Goal: Transaction & Acquisition: Purchase product/service

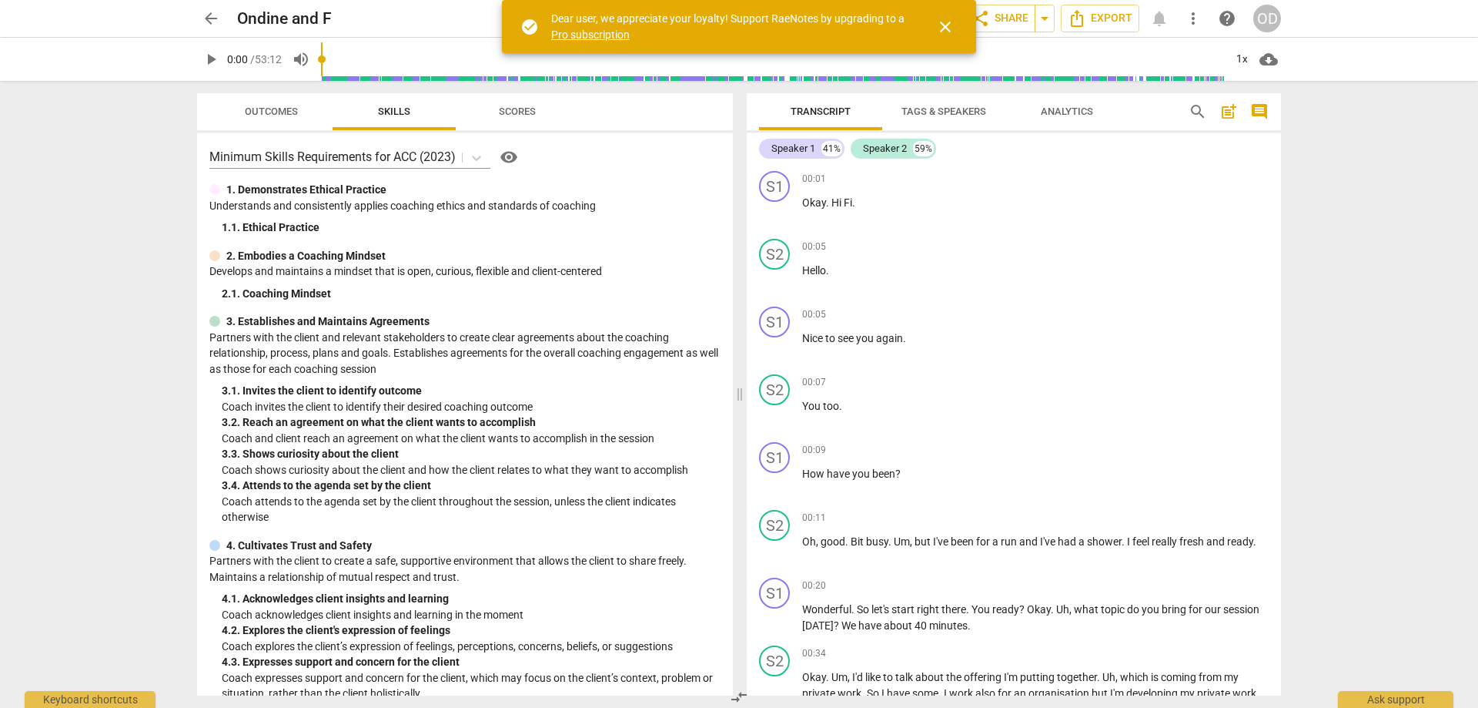
click at [953, 18] on span "close" at bounding box center [945, 27] width 18 height 18
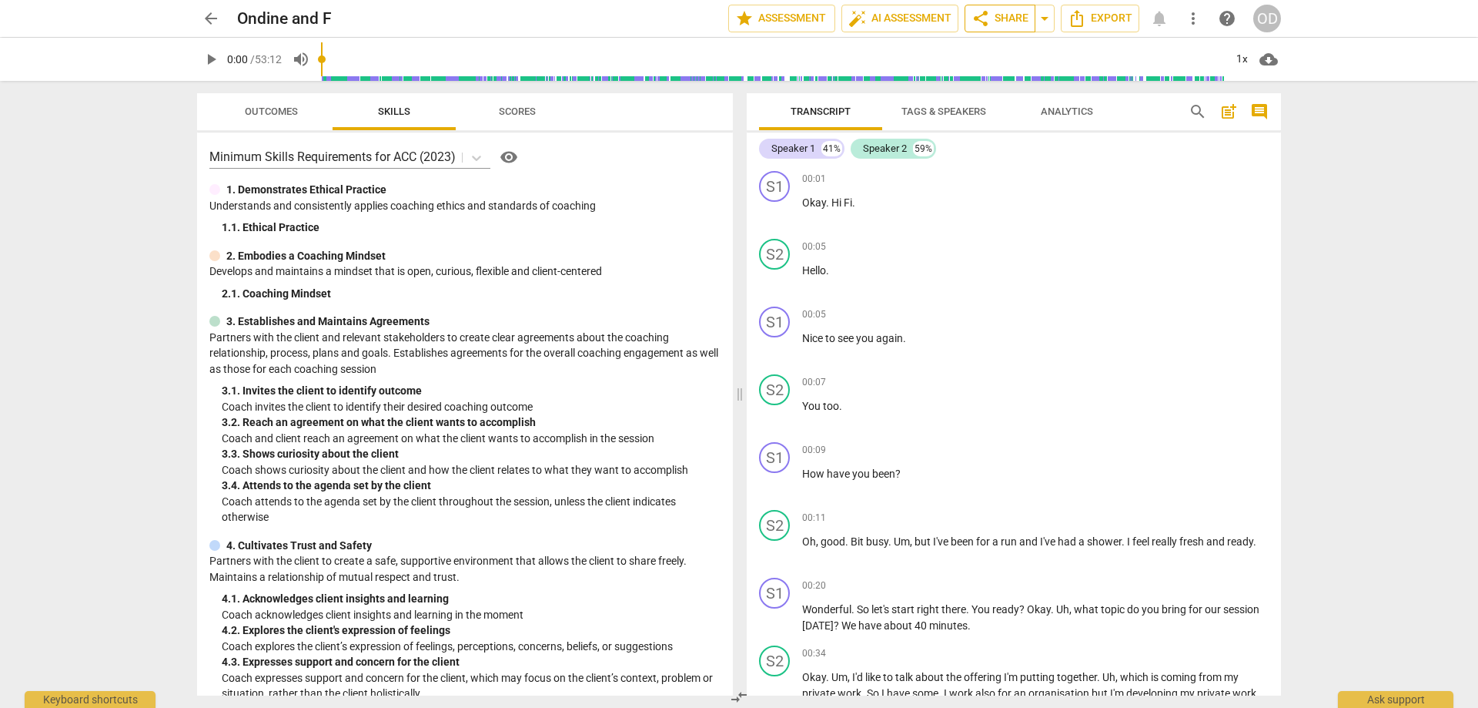
click at [992, 12] on span "share Share" at bounding box center [1000, 18] width 57 height 18
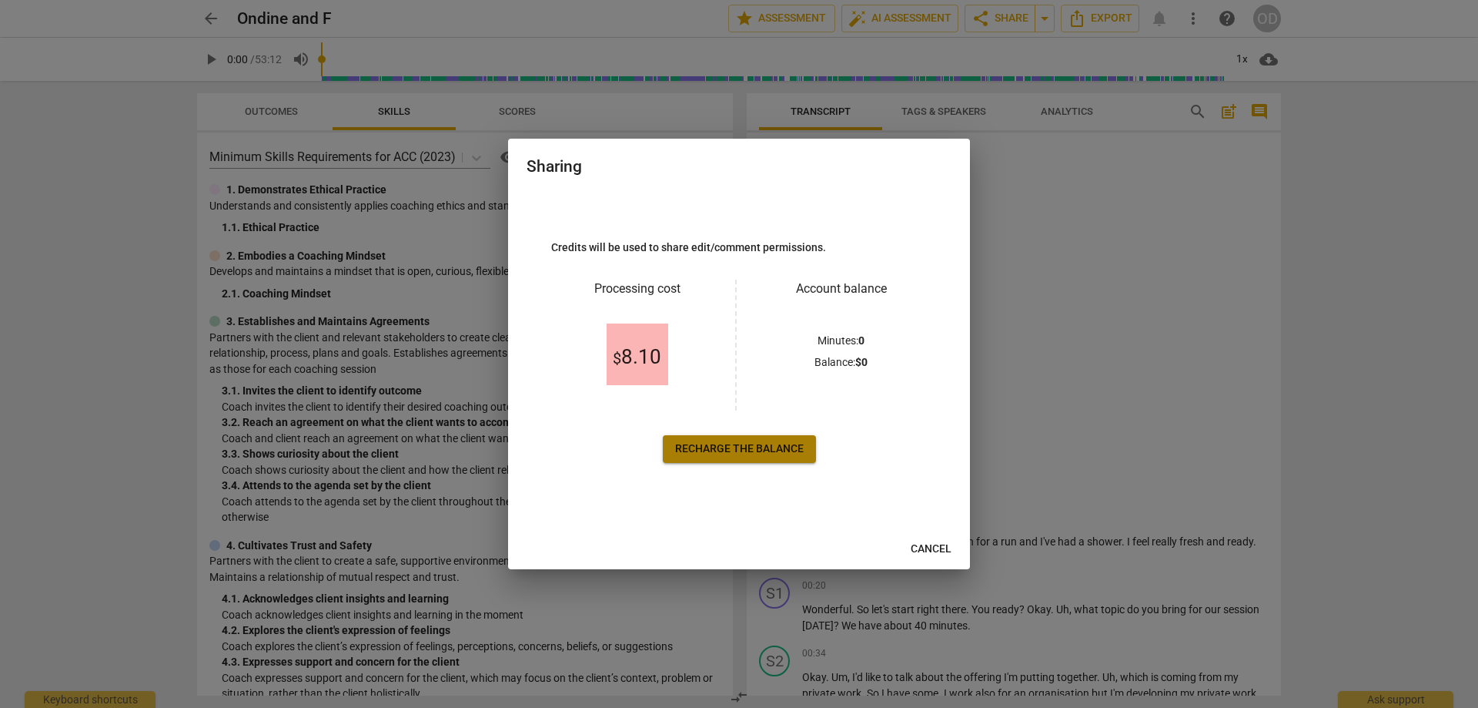
click at [755, 440] on link "Recharge the balance" at bounding box center [739, 449] width 153 height 28
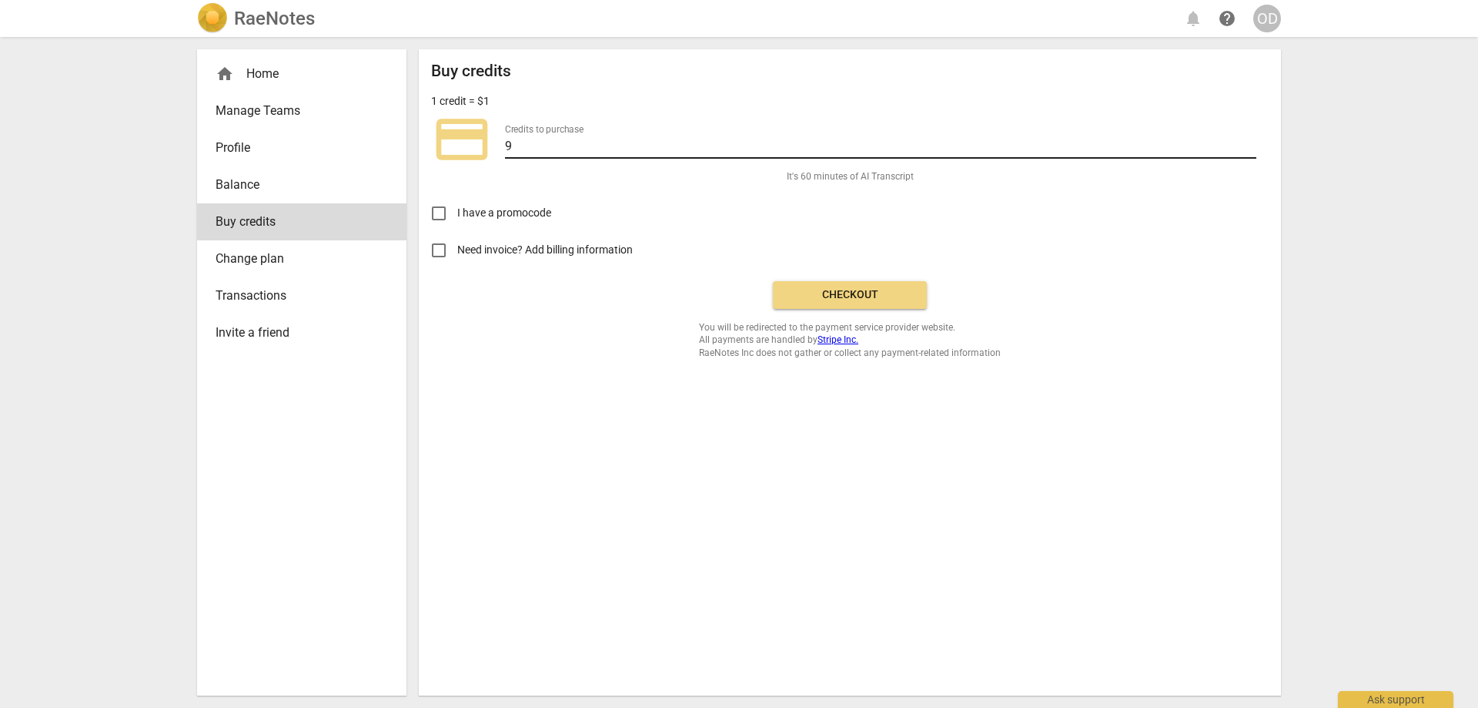
drag, startPoint x: 515, startPoint y: 144, endPoint x: 533, endPoint y: 139, distance: 18.3
click at [516, 144] on input "9" at bounding box center [880, 147] width 751 height 22
type input "[CREDIT_CARD_NUMBER]"
click at [444, 216] on input "I have a promocode" at bounding box center [438, 213] width 37 height 37
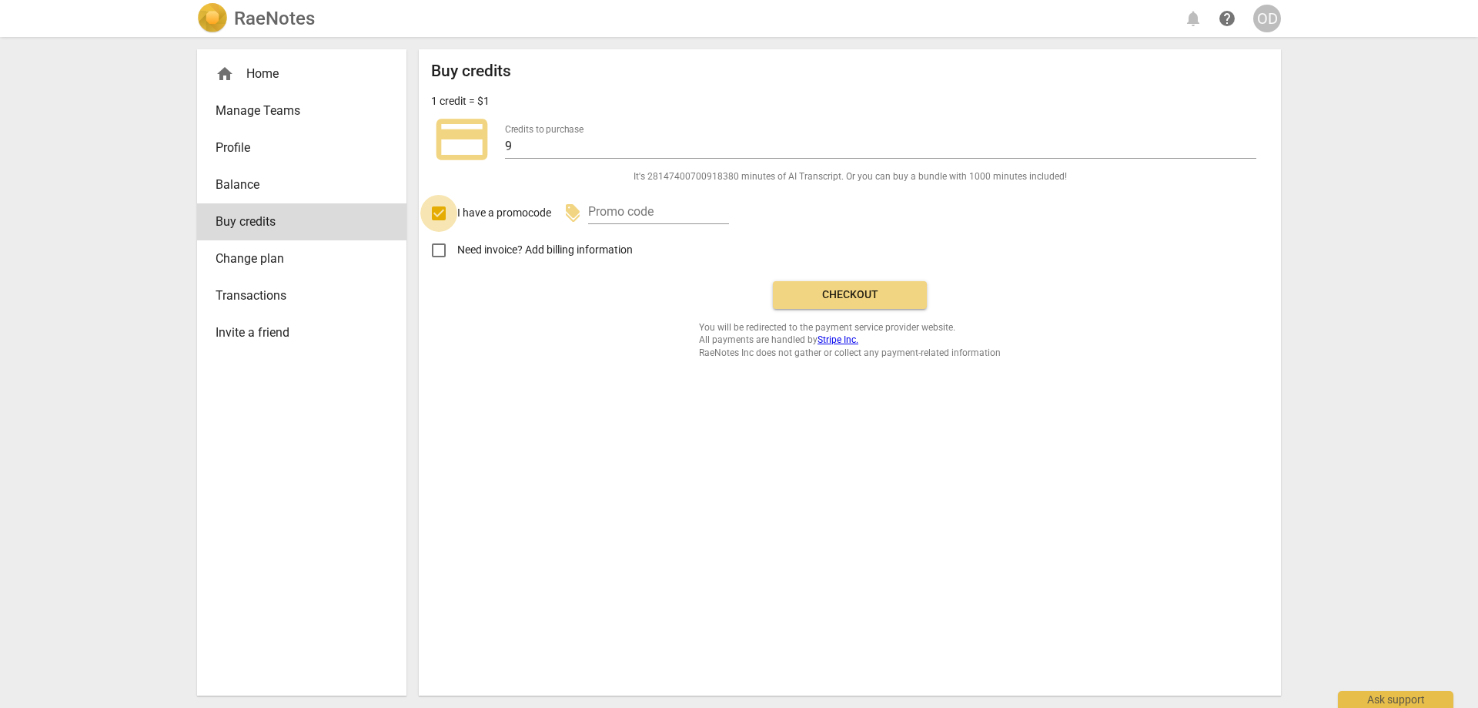
click at [444, 216] on input "I have a promocode" at bounding box center [438, 213] width 37 height 37
checkbox input "false"
click at [441, 249] on input "Need invoice? Add billing information" at bounding box center [438, 250] width 37 height 37
checkbox input "true"
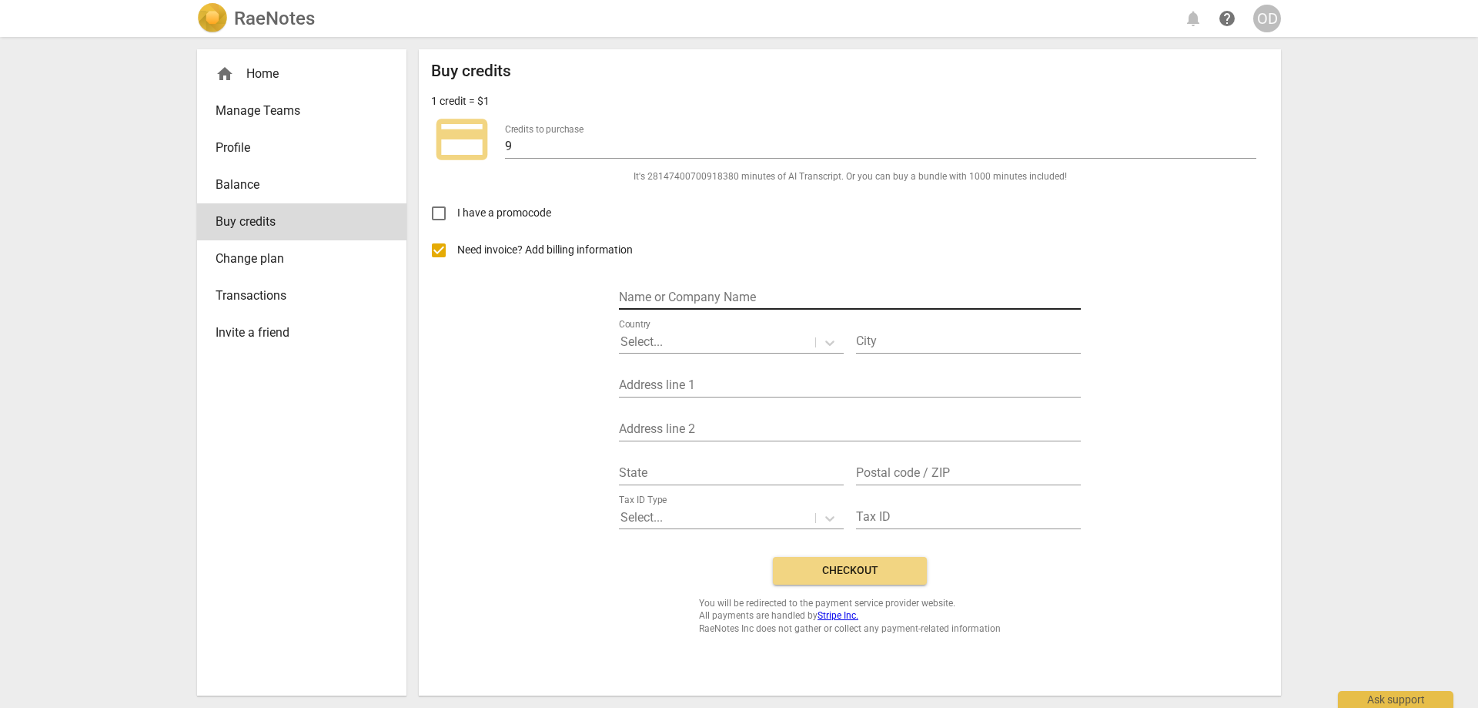
click at [644, 292] on input "text" at bounding box center [850, 298] width 462 height 22
type input "[PERSON_NAME]"
click at [687, 340] on div at bounding box center [717, 342] width 193 height 18
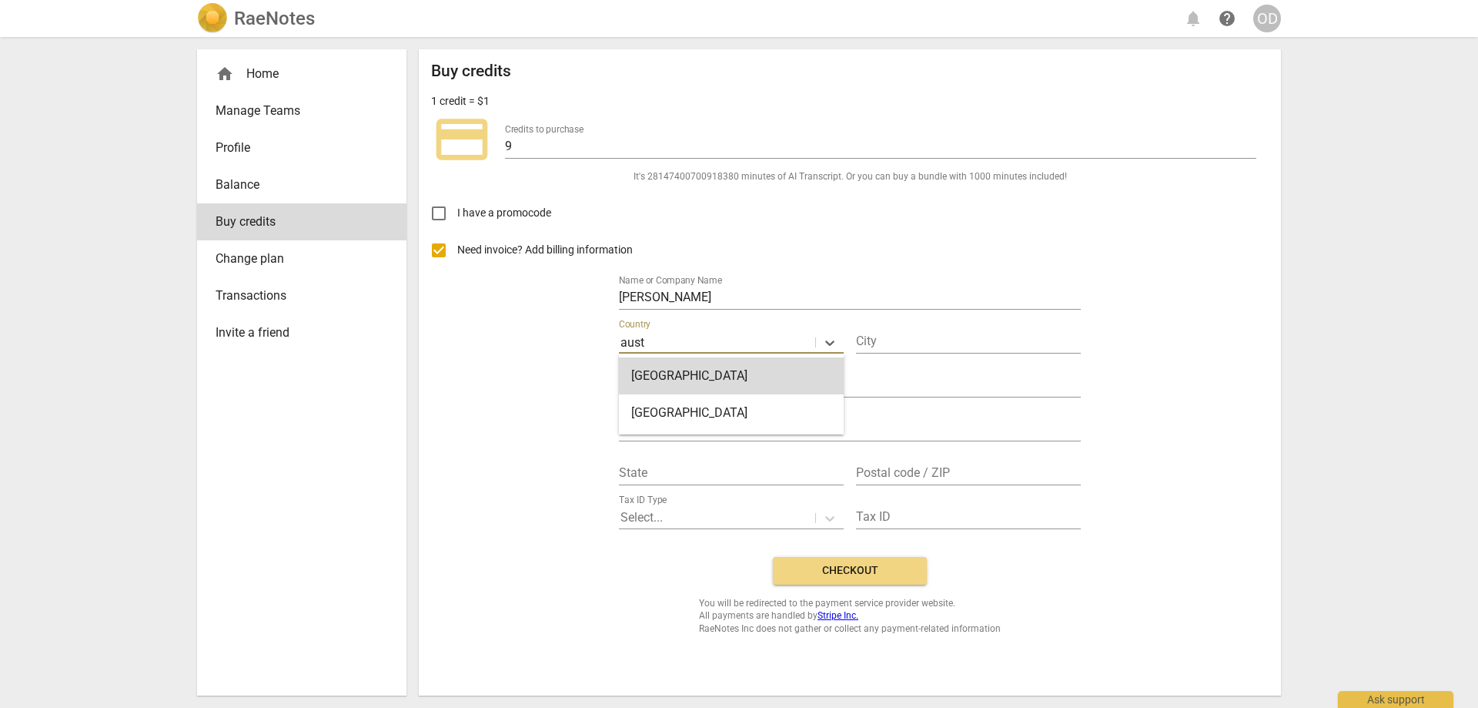
type input "austr"
click at [683, 417] on div "[GEOGRAPHIC_DATA]" at bounding box center [731, 412] width 225 height 37
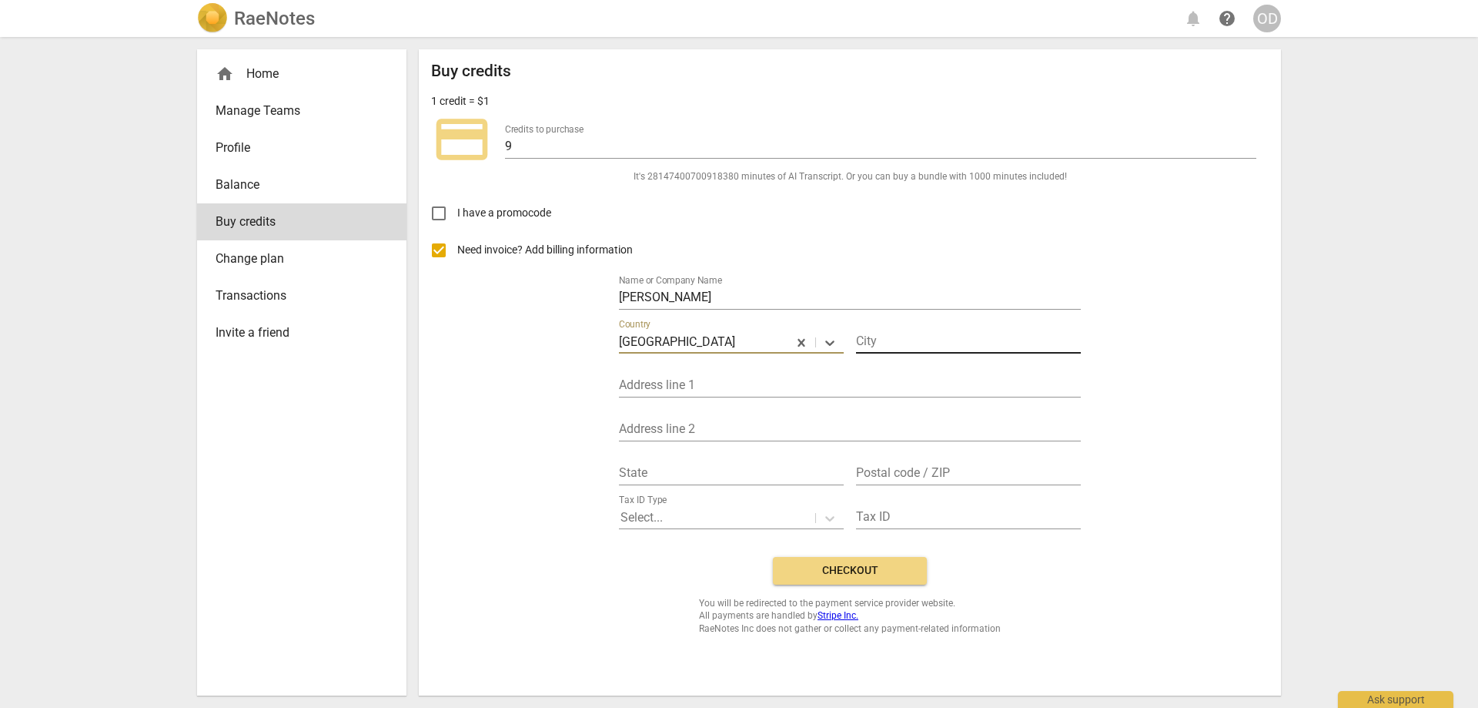
click at [939, 344] on input "text" at bounding box center [968, 342] width 225 height 22
type input "[GEOGRAPHIC_DATA]"
type input "[STREET_ADDRESS]"
type input "216a"
type input "1030"
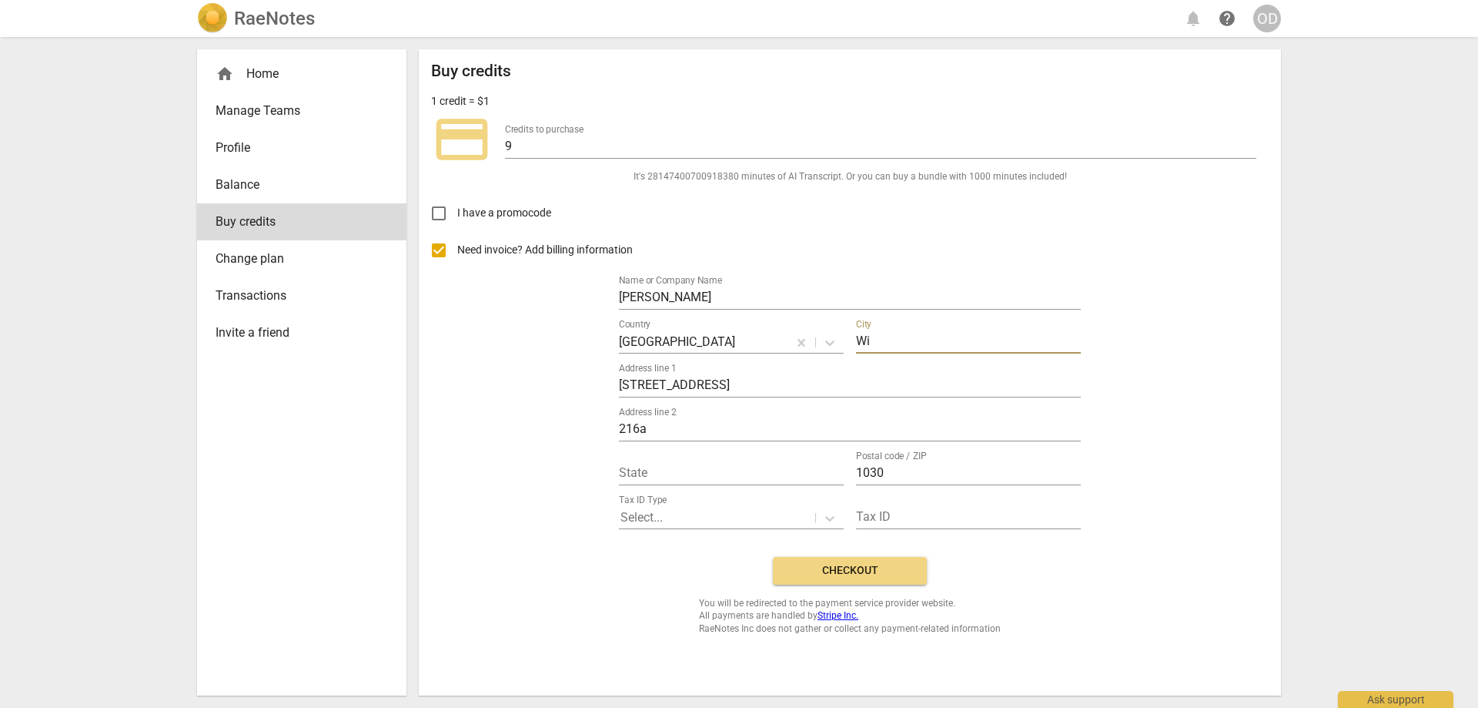
type input "W"
type input "[GEOGRAPHIC_DATA]"
click at [678, 422] on input "216a" at bounding box center [850, 430] width 462 height 22
type input "2"
click at [710, 470] on input "text" at bounding box center [731, 474] width 225 height 22
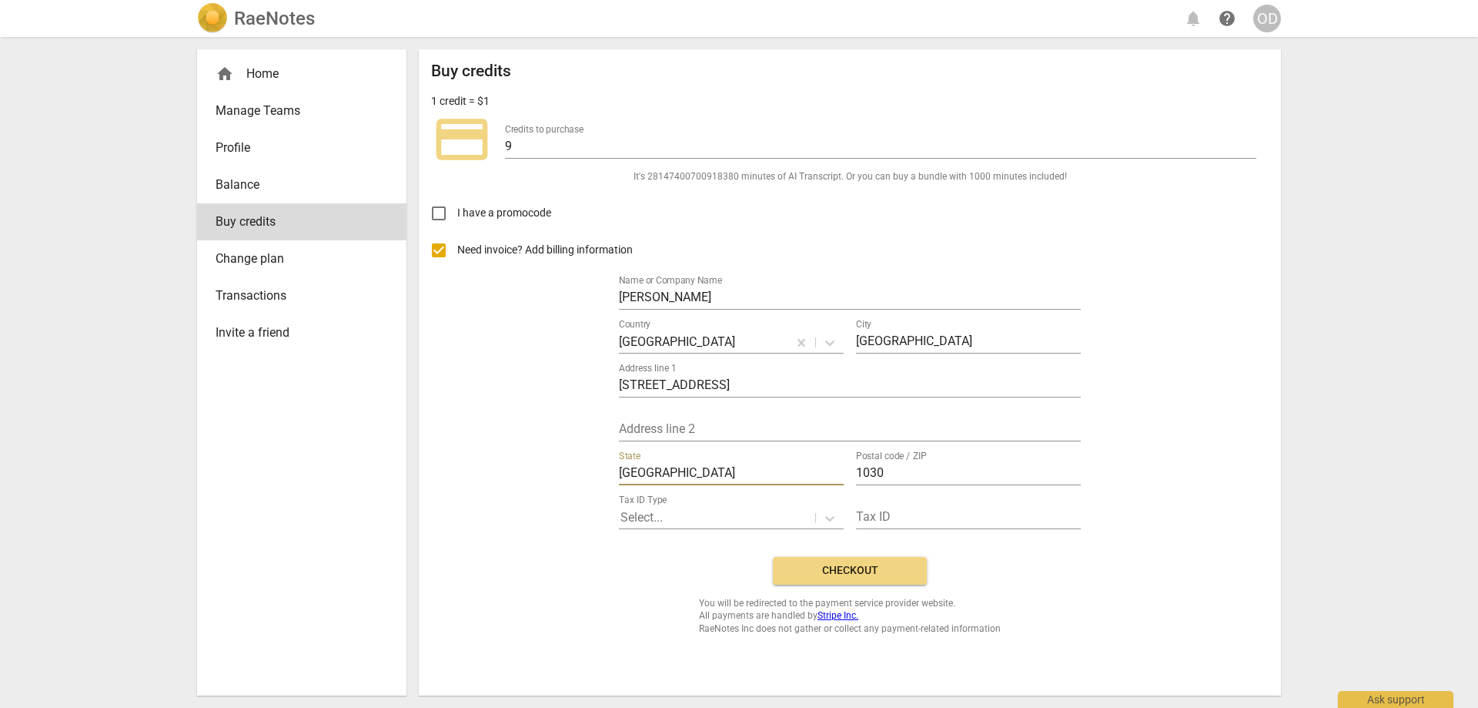
type input "[GEOGRAPHIC_DATA]"
click at [701, 526] on div at bounding box center [717, 518] width 193 height 18
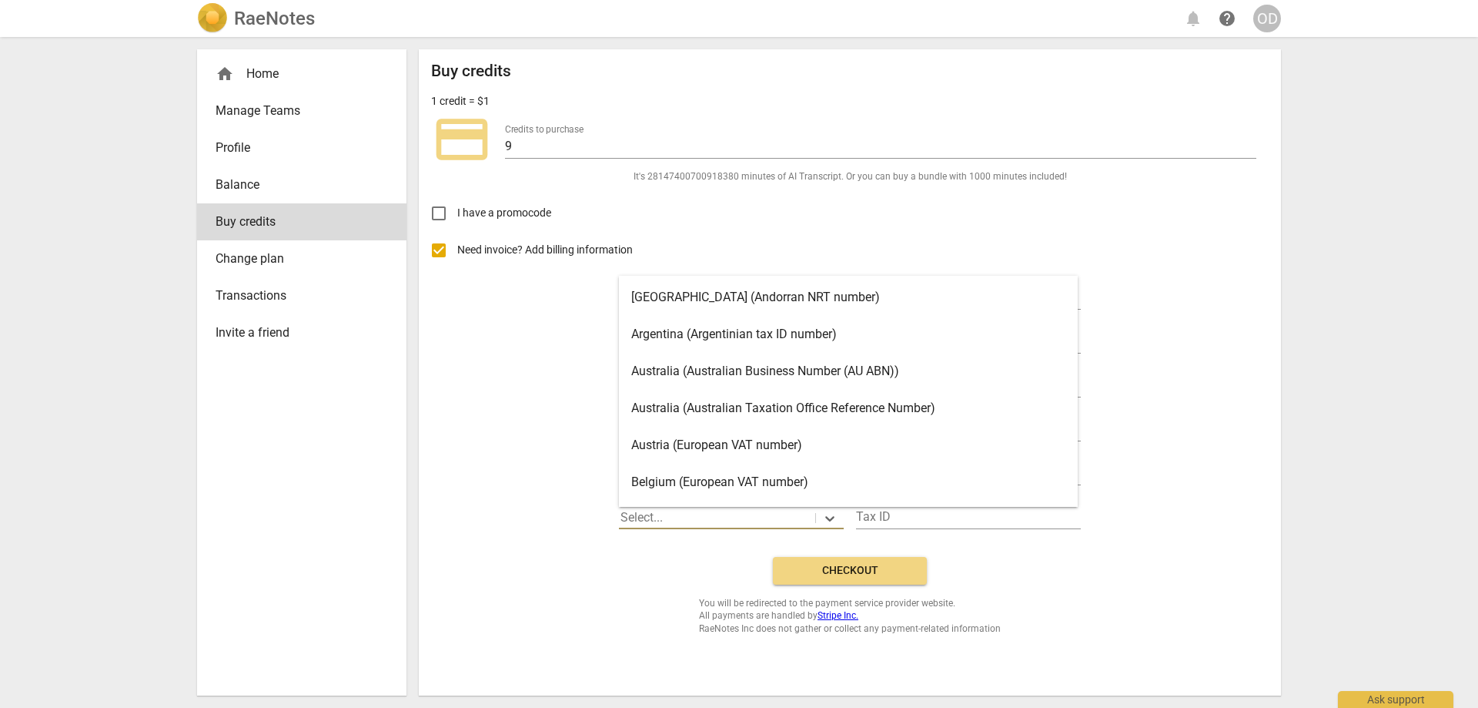
scroll to position [43, 0]
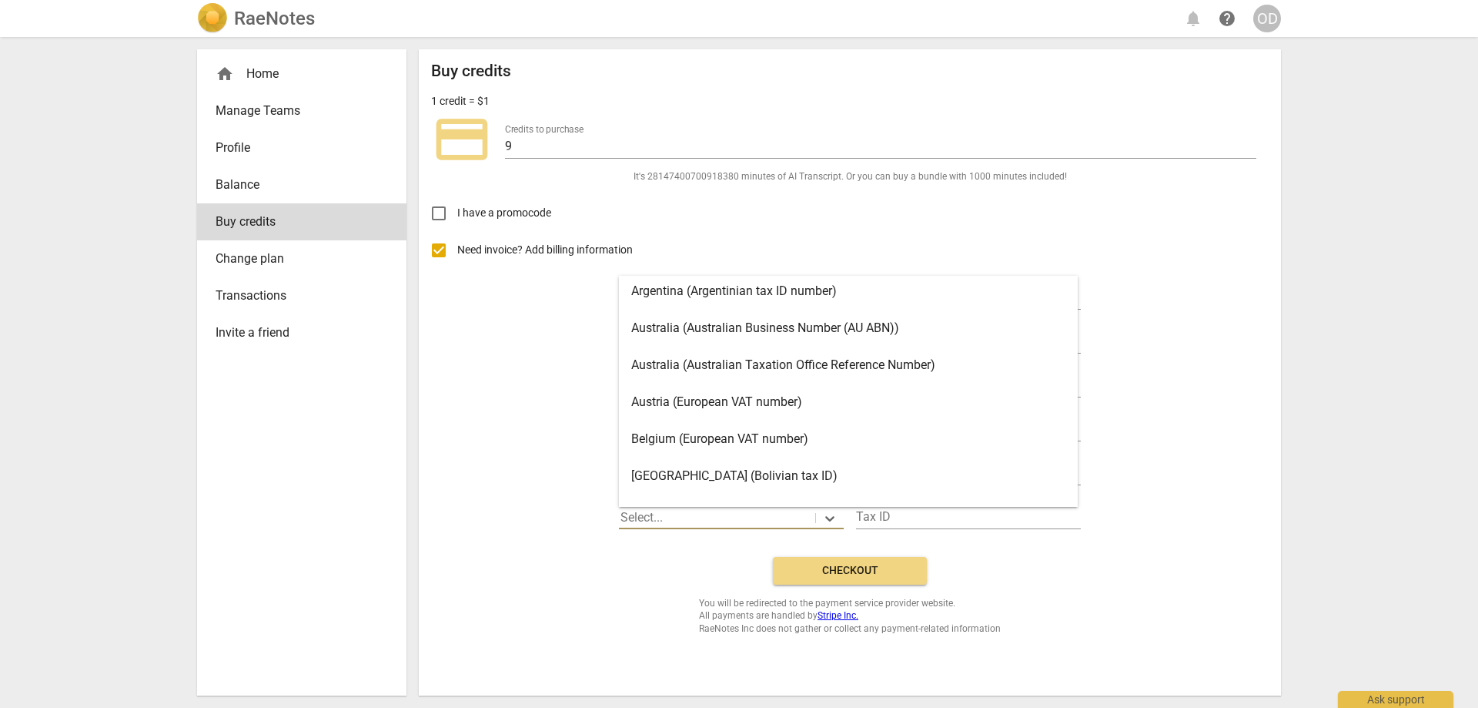
click at [703, 402] on div "Austria (European VAT number)" at bounding box center [848, 401] width 459 height 37
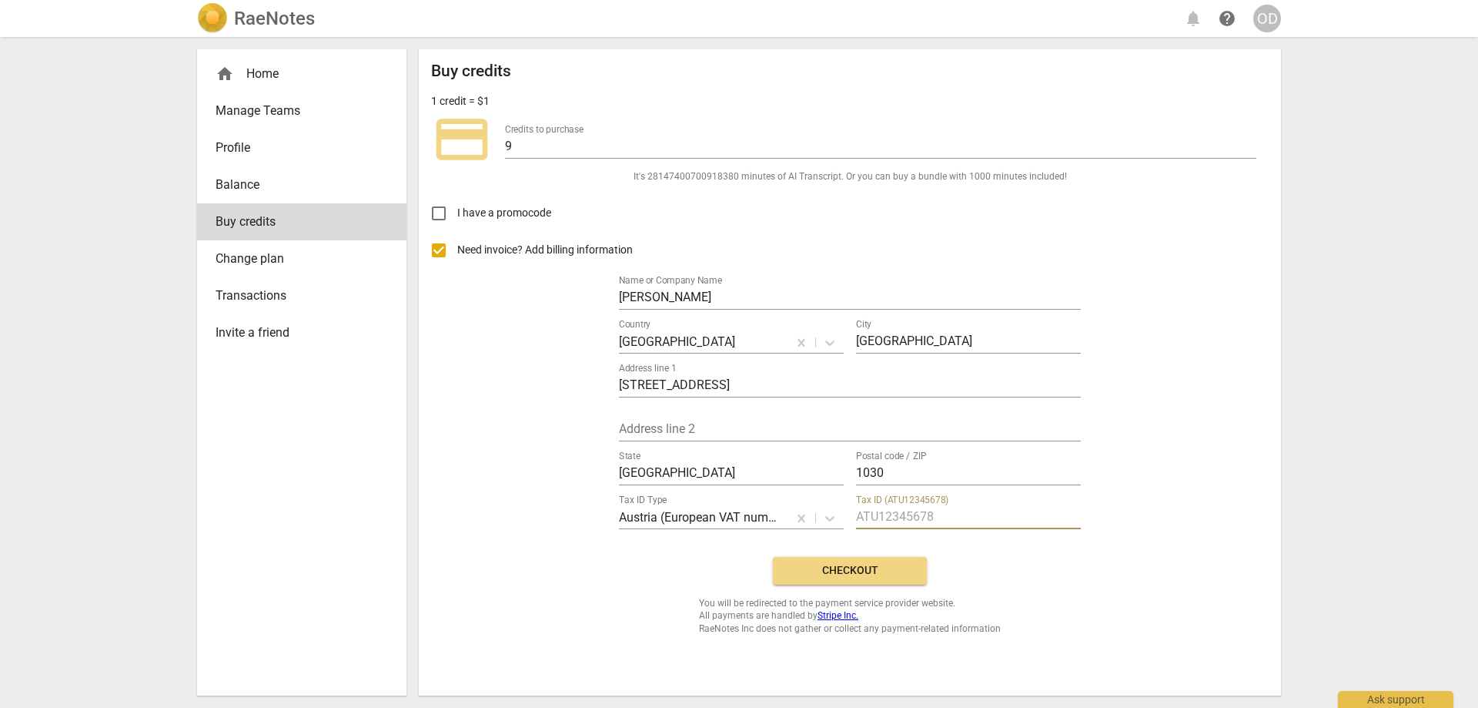
click at [883, 514] on input "text" at bounding box center [968, 518] width 225 height 22
type input "03684/1807"
click at [1012, 577] on div "Buy credits 1 credit = $1 credit_card Credits to purchase [CREDIT_CARD_NUMBER] …" at bounding box center [850, 348] width 838 height 573
click at [840, 563] on span "Checkout" at bounding box center [849, 570] width 129 height 15
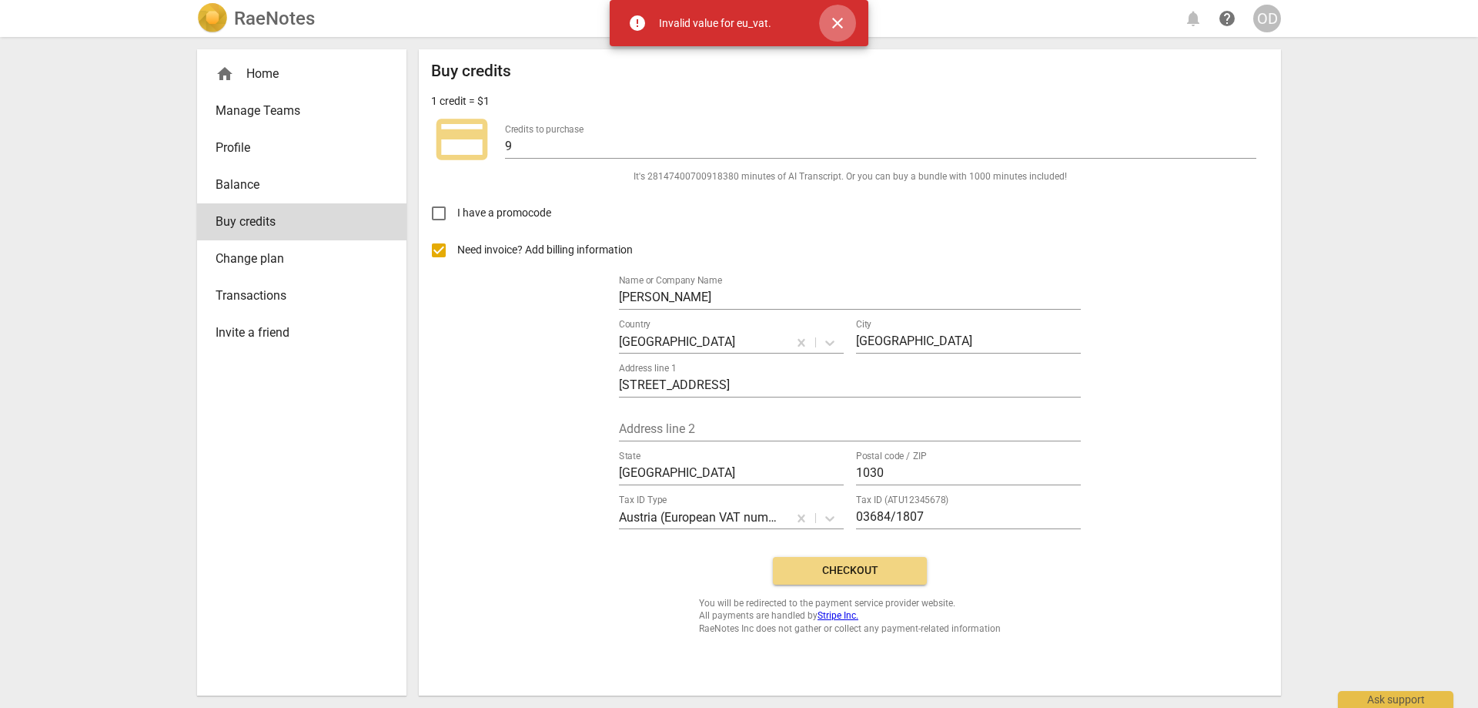
click at [839, 22] on span "close" at bounding box center [837, 23] width 18 height 18
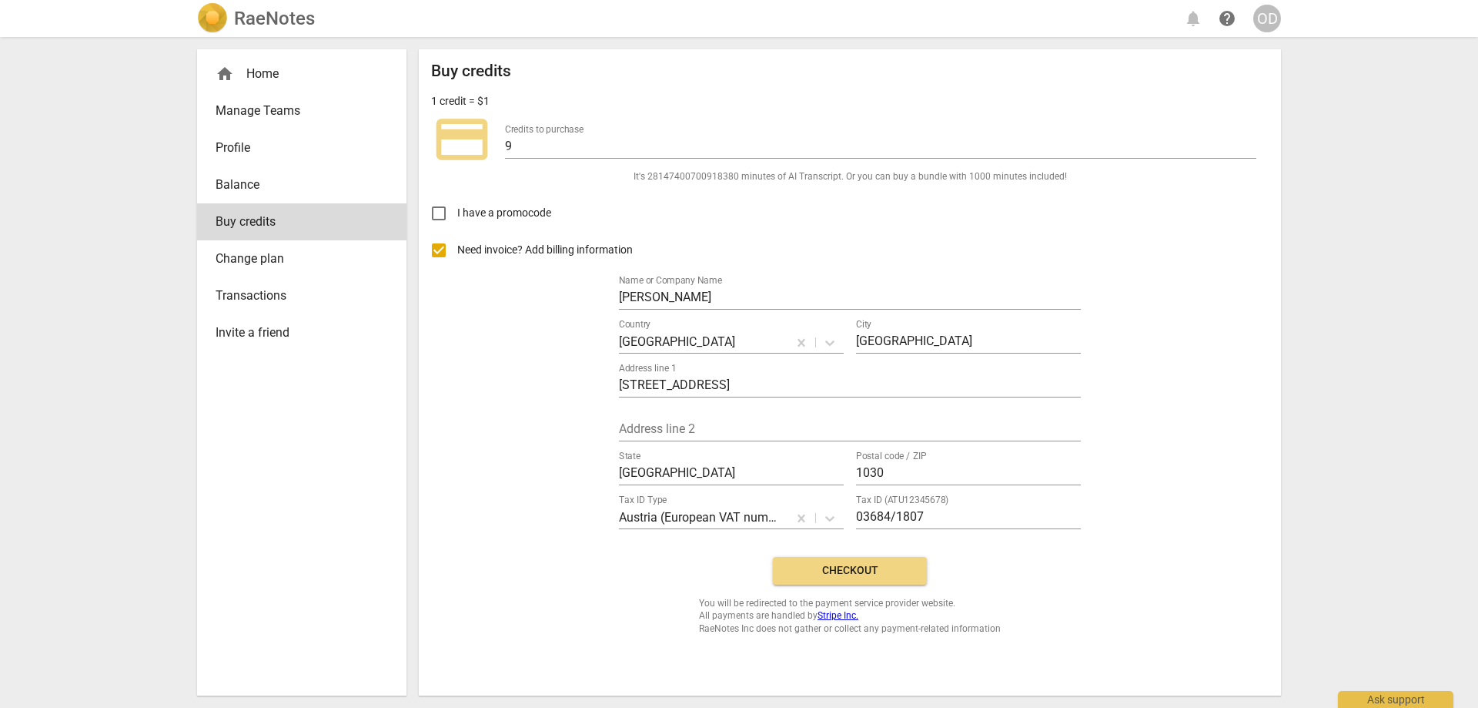
click at [441, 251] on input "Need invoice? Add billing information" at bounding box center [438, 250] width 37 height 37
checkbox input "false"
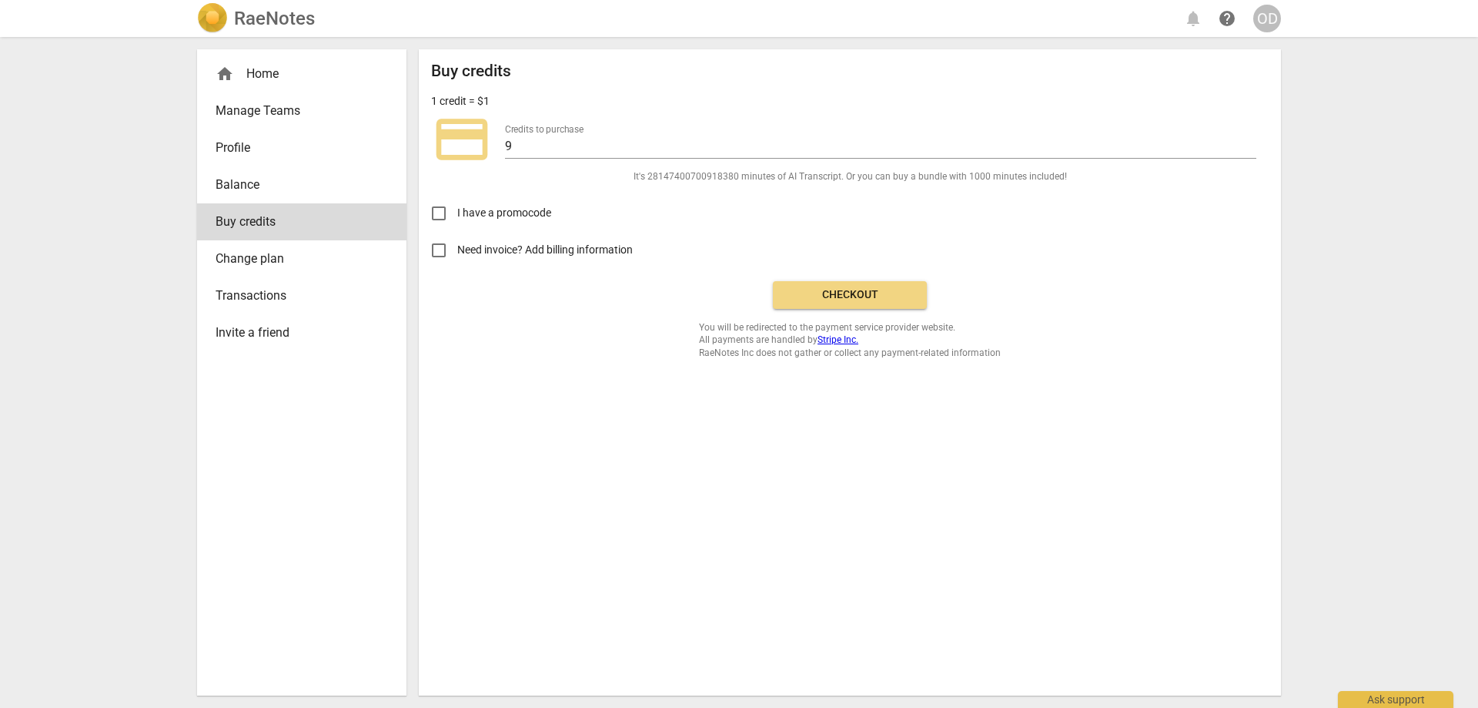
click at [844, 281] on button "Checkout" at bounding box center [850, 295] width 154 height 28
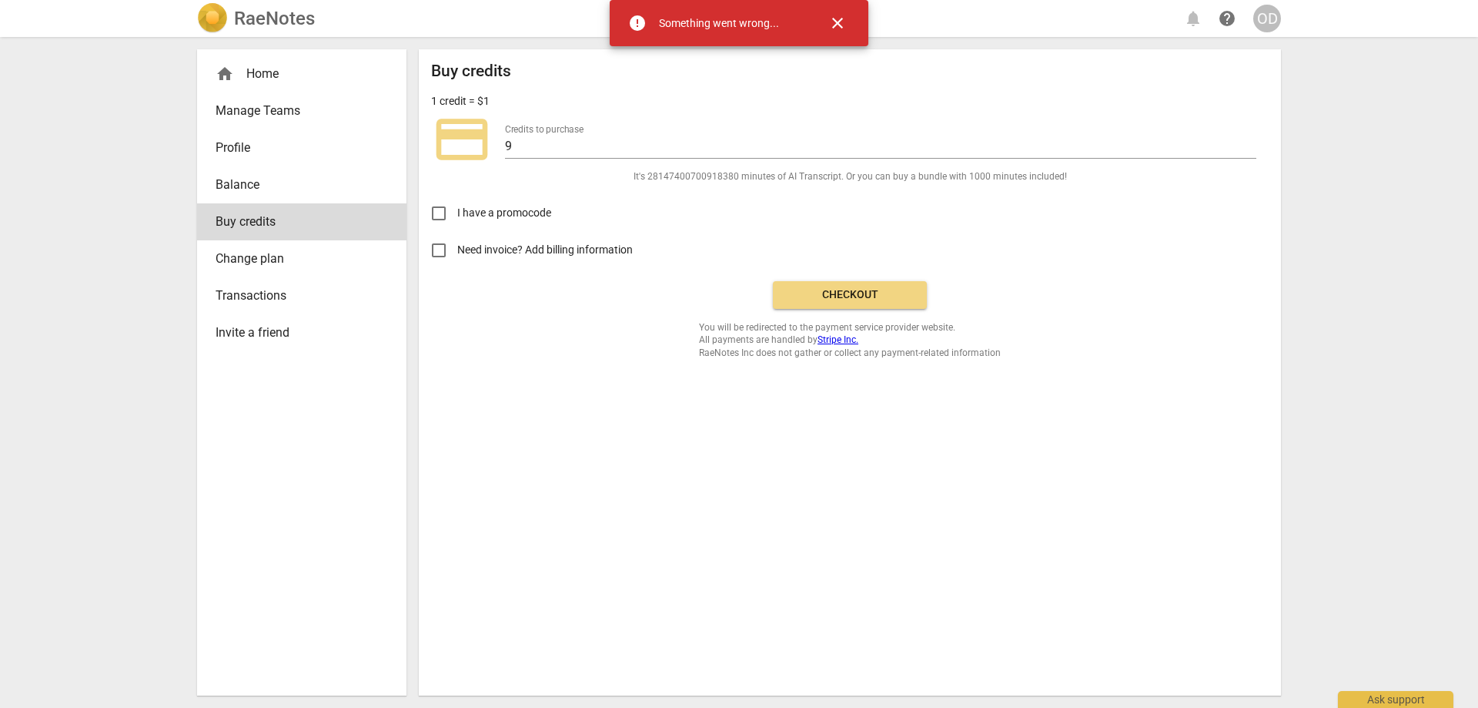
click at [838, 26] on span "close" at bounding box center [837, 23] width 18 height 18
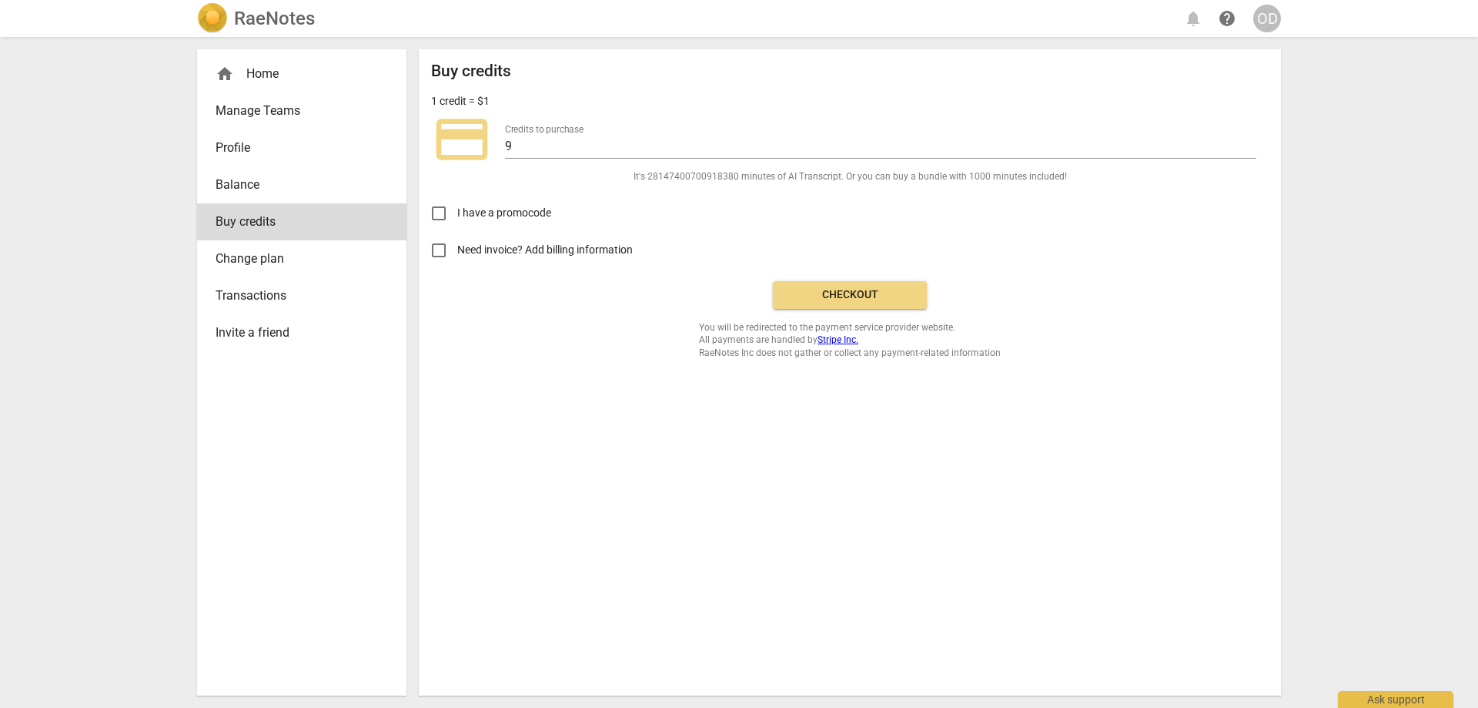
click at [528, 126] on label "Credits to purchase" at bounding box center [544, 129] width 79 height 9
drag, startPoint x: 609, startPoint y: 159, endPoint x: 616, endPoint y: 150, distance: 10.9
click at [611, 159] on div "credit_card Credits to purchase [CREDIT_CARD_NUMBER]" at bounding box center [850, 140] width 838 height 62
drag, startPoint x: 623, startPoint y: 140, endPoint x: 452, endPoint y: 132, distance: 171.1
click at [452, 132] on div "credit_card Credits to purchase [CREDIT_CARD_NUMBER]" at bounding box center [850, 140] width 838 height 62
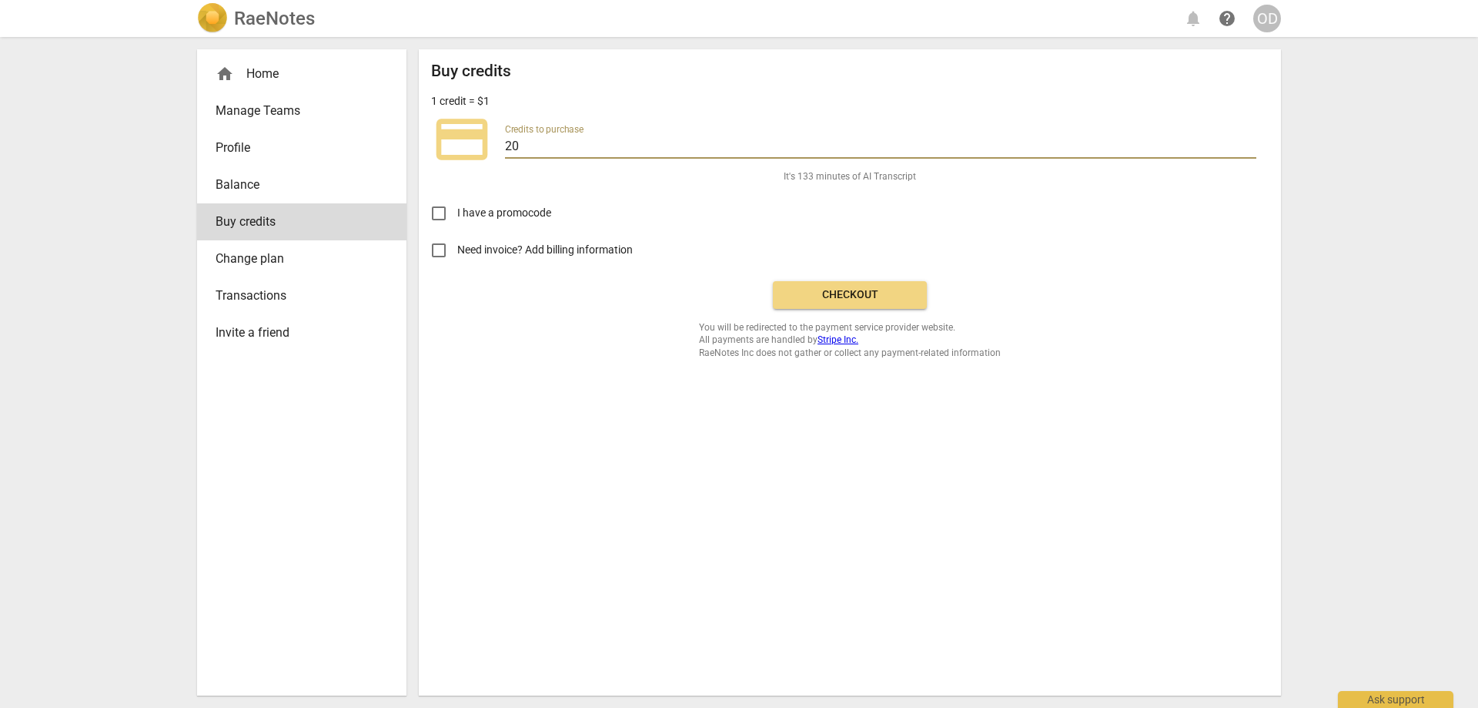
click at [568, 347] on div "Buy credits 1 credit = $1 credit_card Credits to purchase 20 It's 133 minutes o…" at bounding box center [850, 210] width 838 height 297
click at [525, 146] on input "20" at bounding box center [880, 147] width 751 height 22
type input "2"
type input "15"
click at [815, 298] on span "Checkout" at bounding box center [849, 294] width 129 height 15
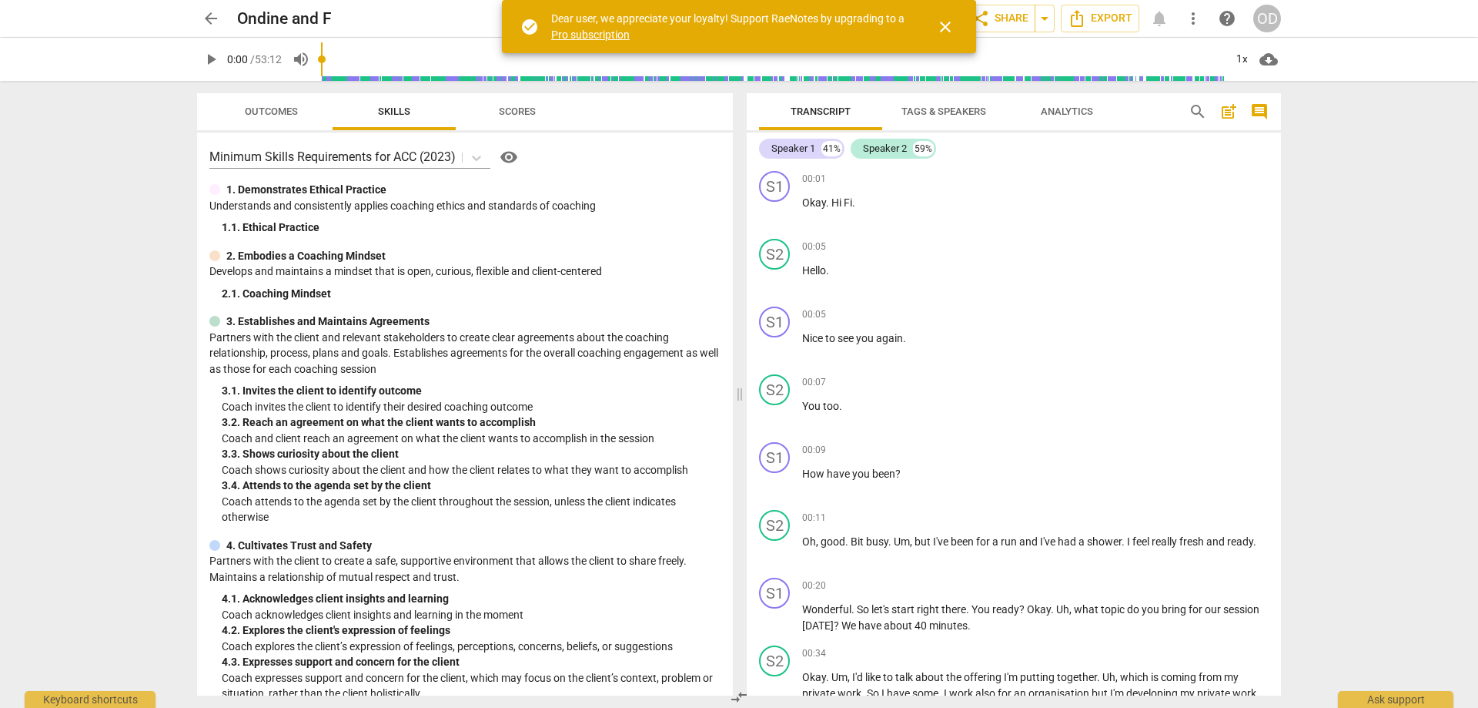
click at [946, 23] on span "close" at bounding box center [945, 27] width 18 height 18
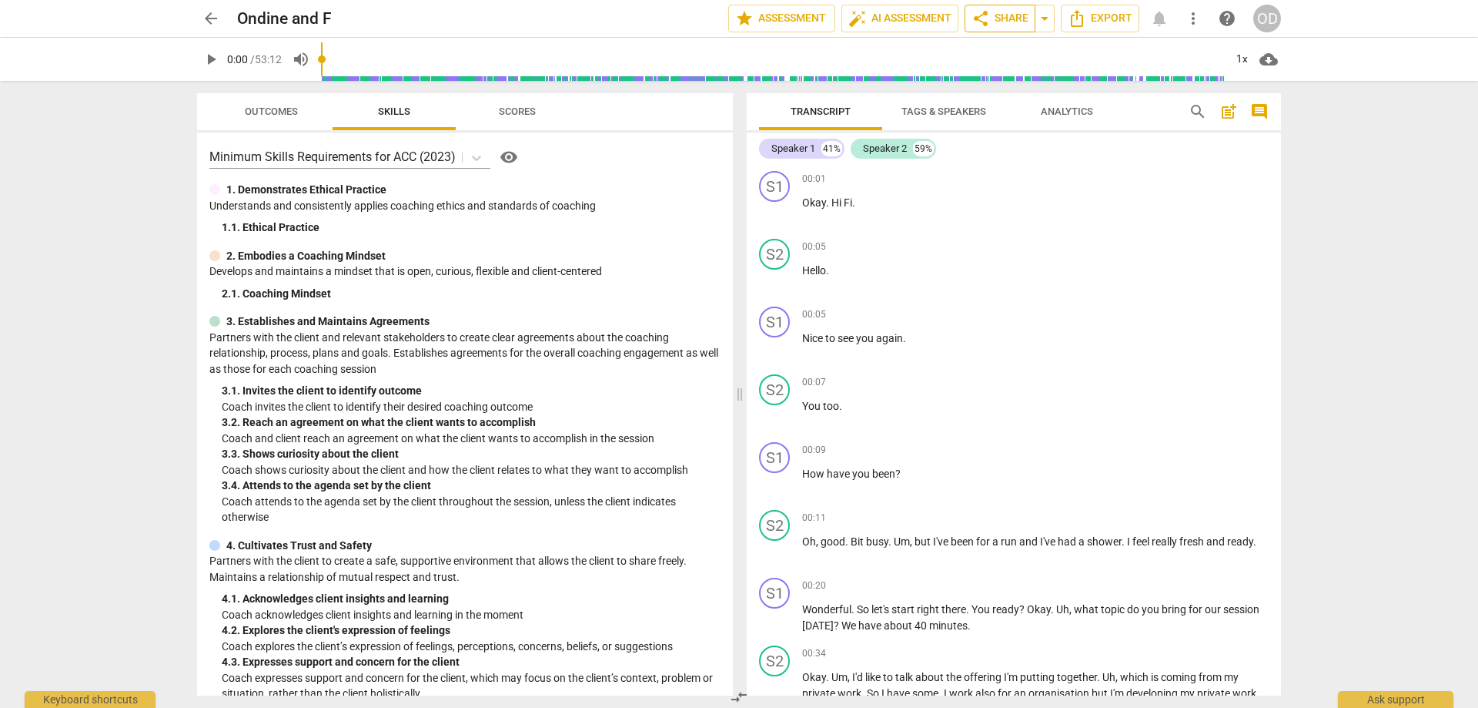
click at [991, 21] on span "share Share" at bounding box center [1000, 18] width 57 height 18
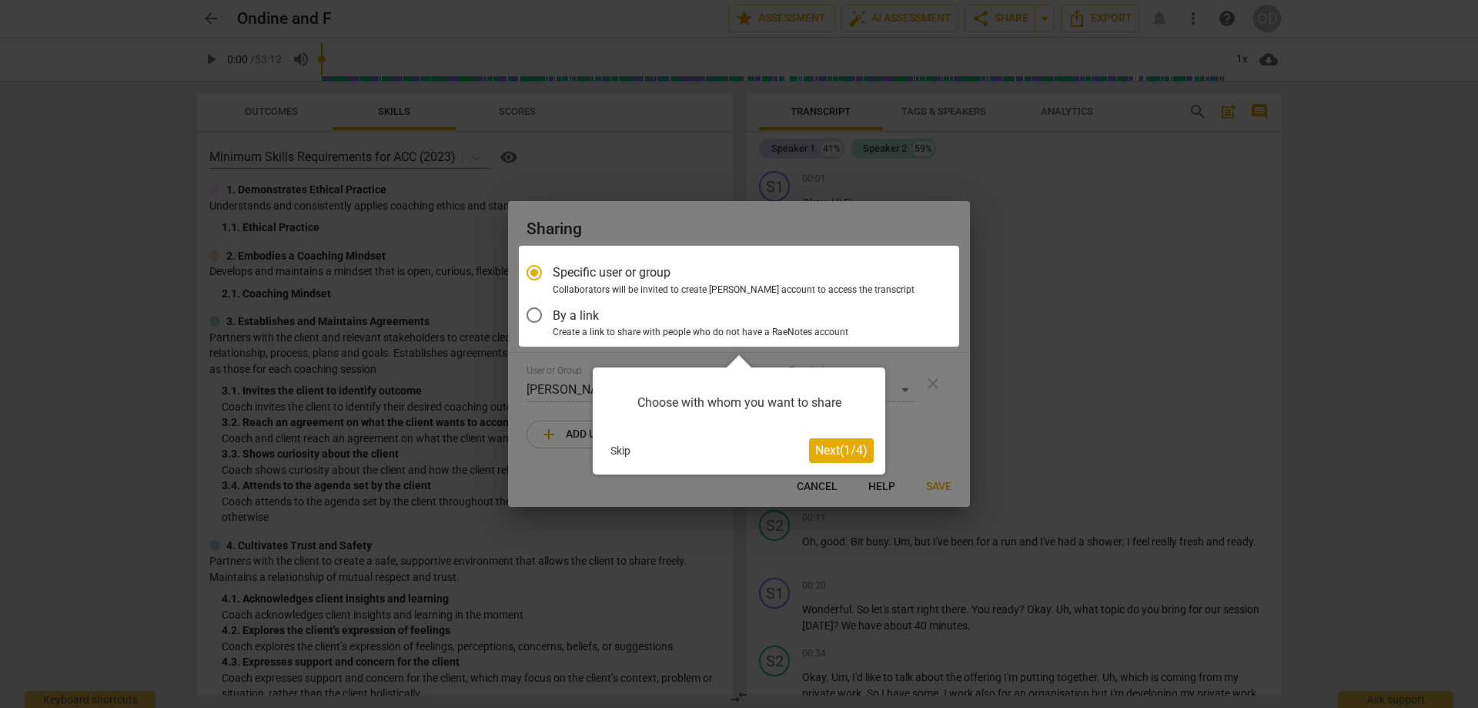
click at [727, 288] on div at bounding box center [739, 296] width 440 height 101
click at [822, 436] on div "Choose with whom you want to share Skip Next ( 1 / 4 )" at bounding box center [739, 420] width 293 height 107
click at [826, 447] on span "Next ( 1 / 4 )" at bounding box center [841, 450] width 52 height 15
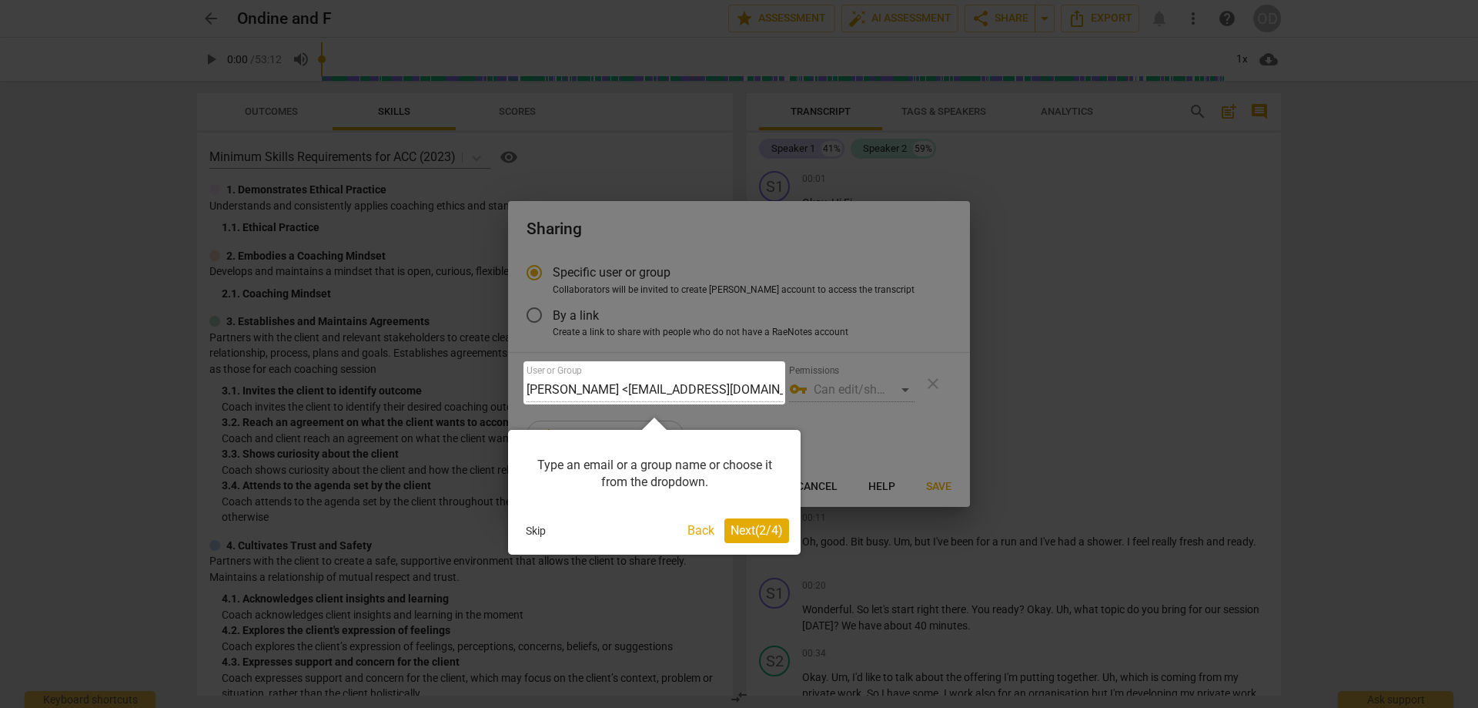
click at [745, 526] on span "Next ( 2 / 4 )" at bounding box center [757, 530] width 52 height 15
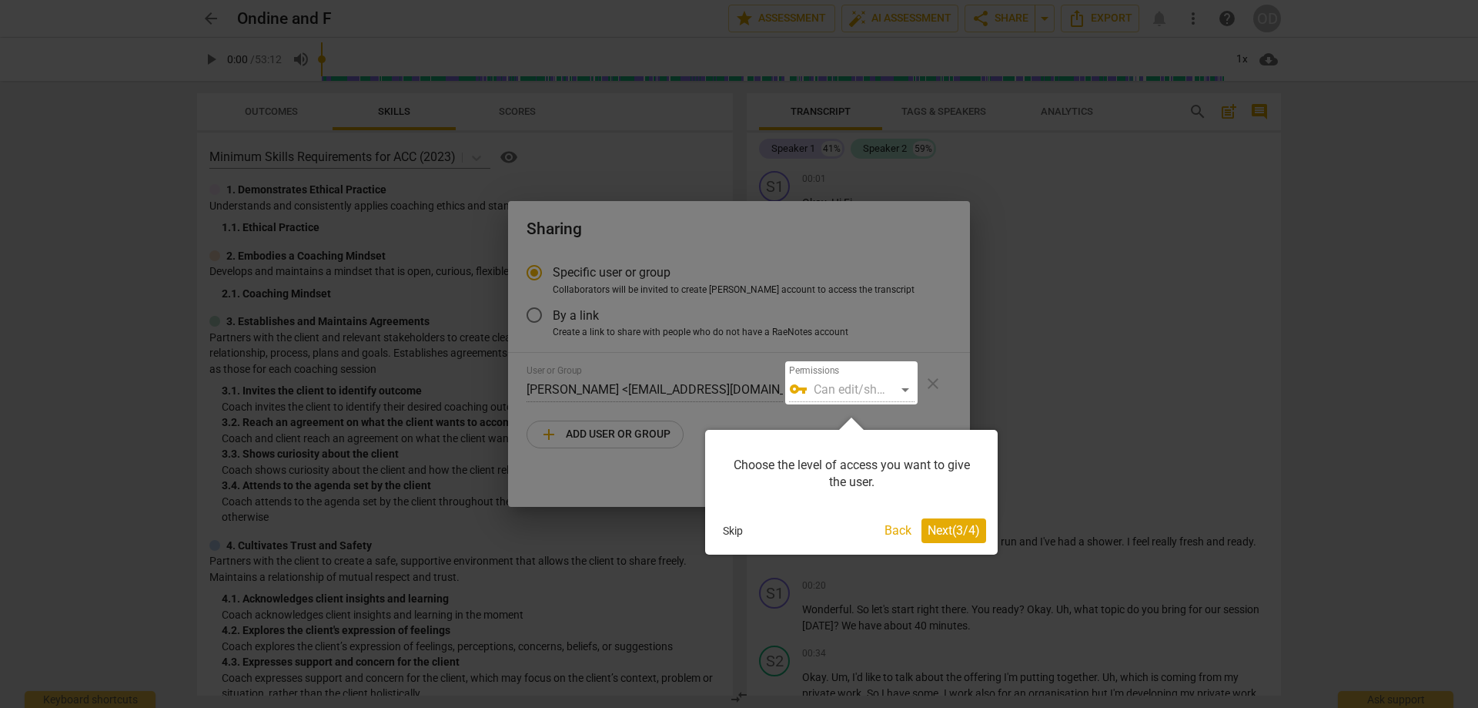
click at [946, 537] on button "Next ( 3 / 4 )" at bounding box center [954, 530] width 65 height 25
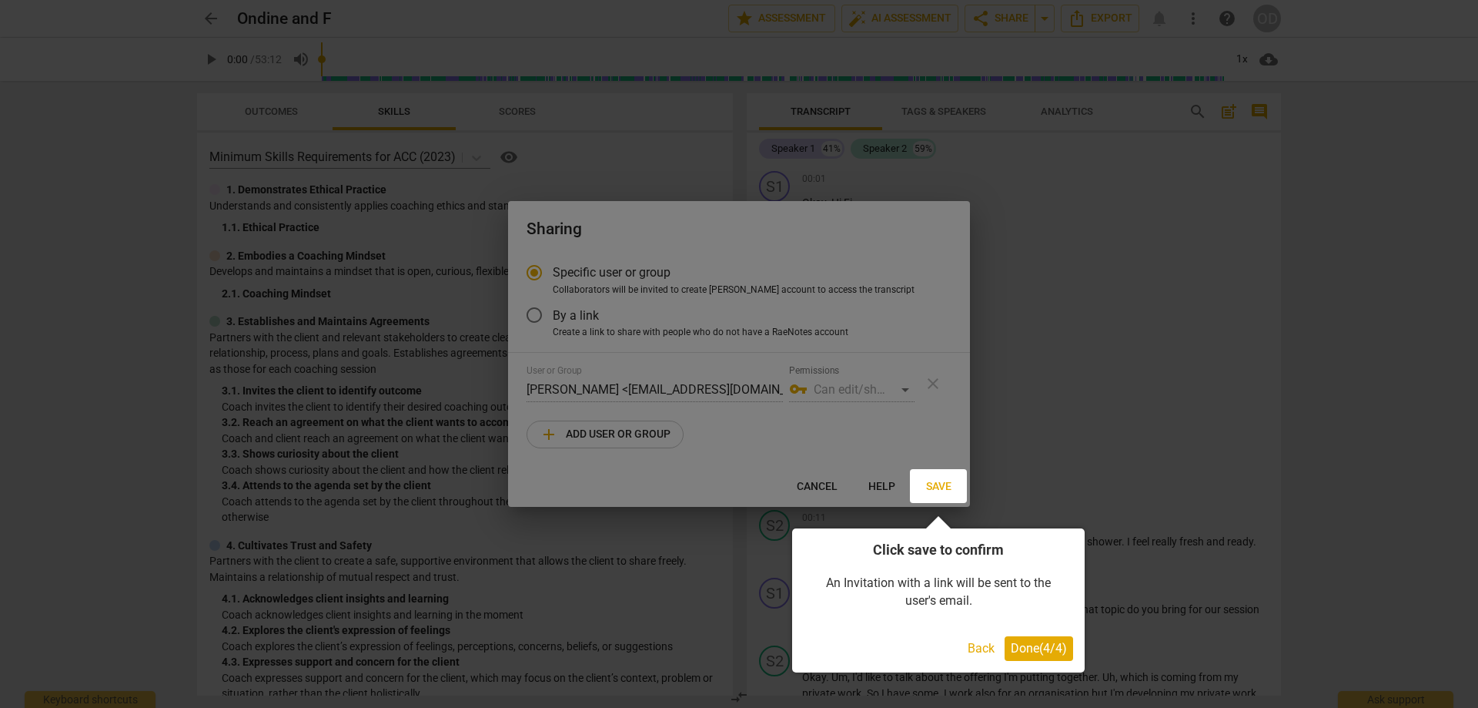
click at [1023, 646] on span "Done ( 4 / 4 )" at bounding box center [1039, 648] width 56 height 15
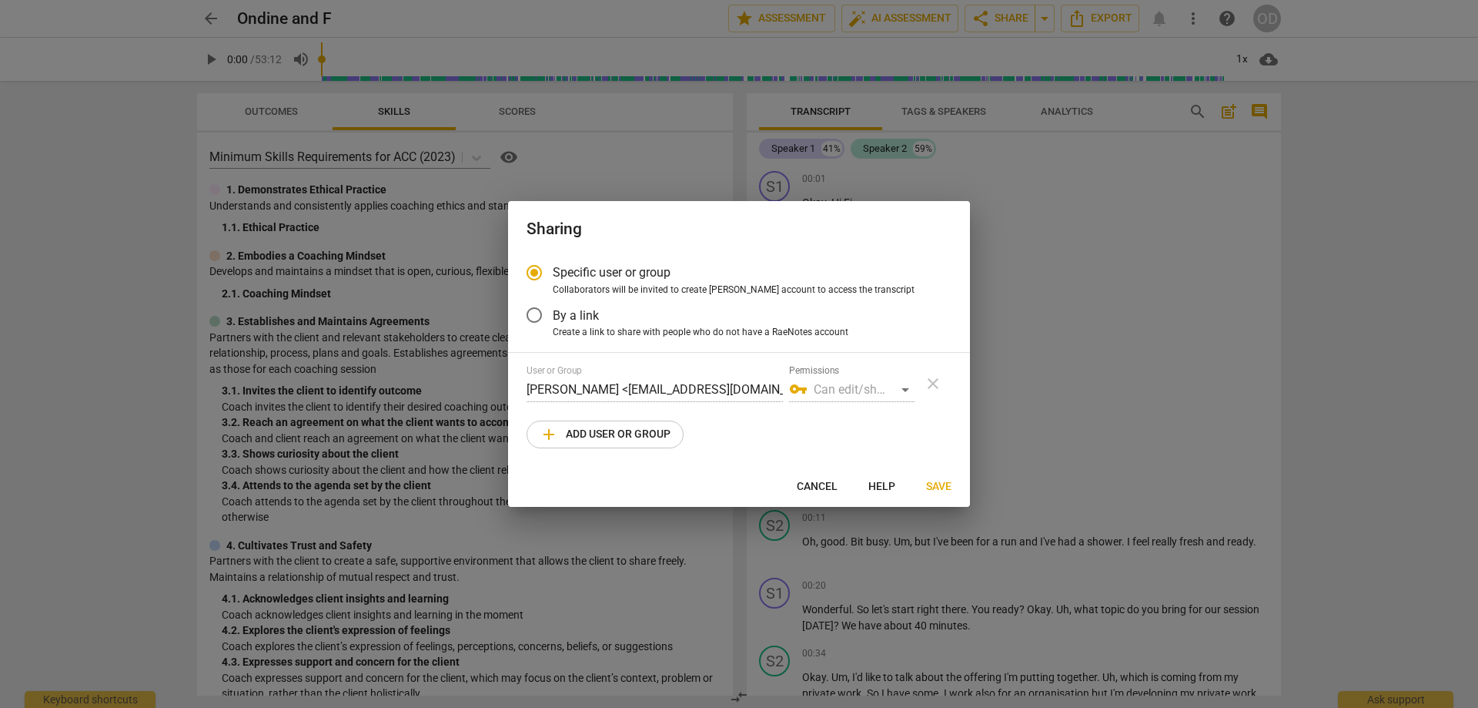
click at [855, 391] on div "vpn_key Can edit/share" at bounding box center [852, 389] width 126 height 25
click at [908, 392] on div "vpn_key Can edit/share" at bounding box center [852, 389] width 126 height 25
click at [900, 389] on div "vpn_key Can edit/share" at bounding box center [852, 389] width 126 height 25
click at [596, 423] on button "add Add user or group" at bounding box center [605, 434] width 157 height 28
radio input "false"
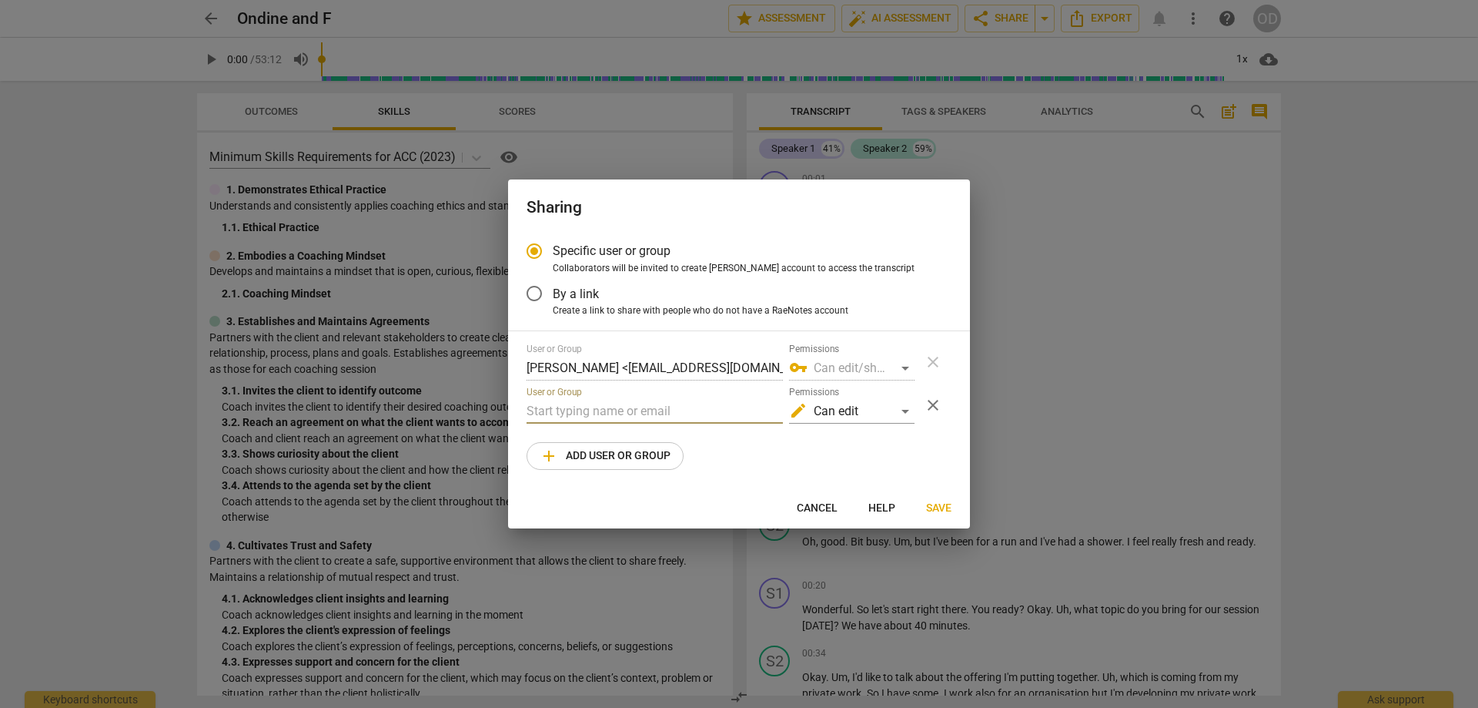
click at [598, 410] on input "text" at bounding box center [655, 411] width 256 height 25
click at [562, 408] on input "text" at bounding box center [655, 411] width 256 height 25
paste input "pernille@businessbyheart.dk"
type input "pernille@businessbyheart.dk"
click at [899, 410] on div "edit Can edit" at bounding box center [852, 411] width 126 height 25
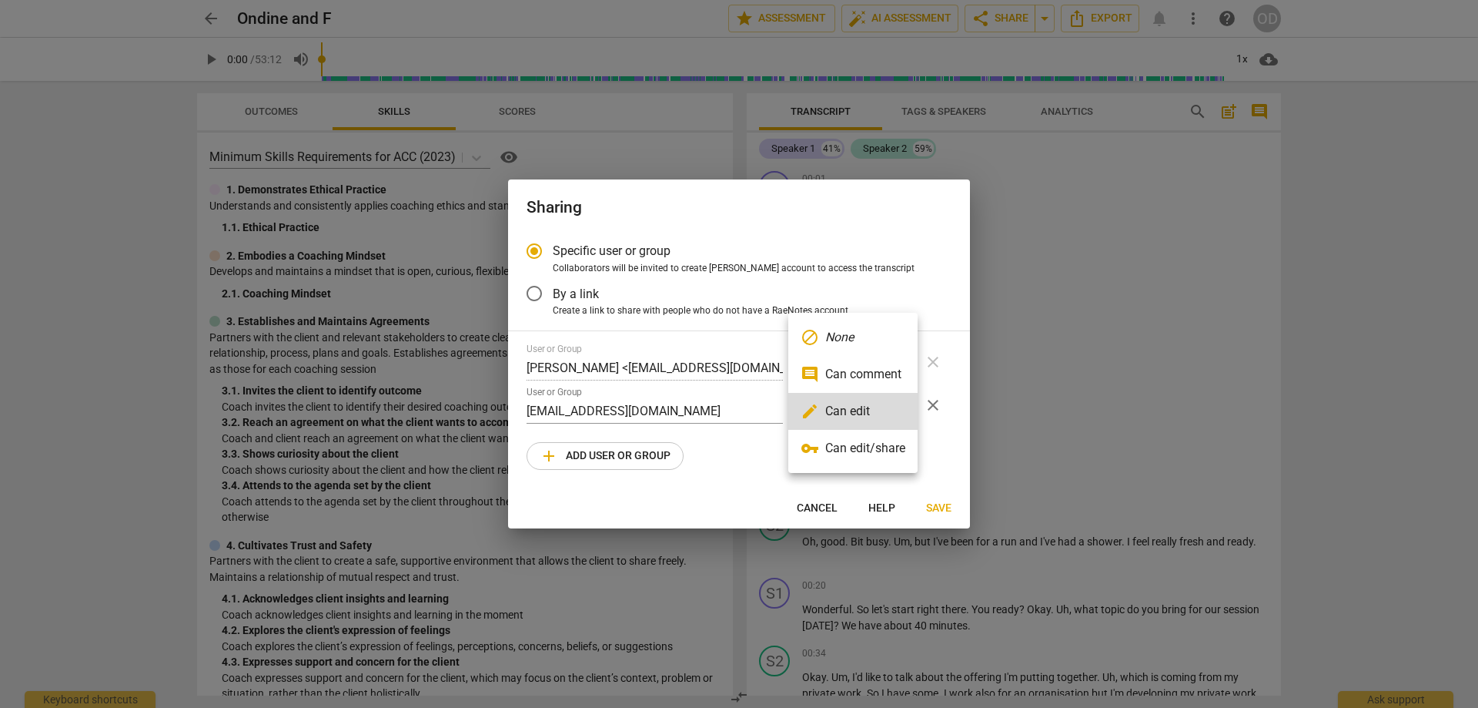
click at [899, 410] on li "edit Can edit" at bounding box center [852, 411] width 129 height 37
radio input "false"
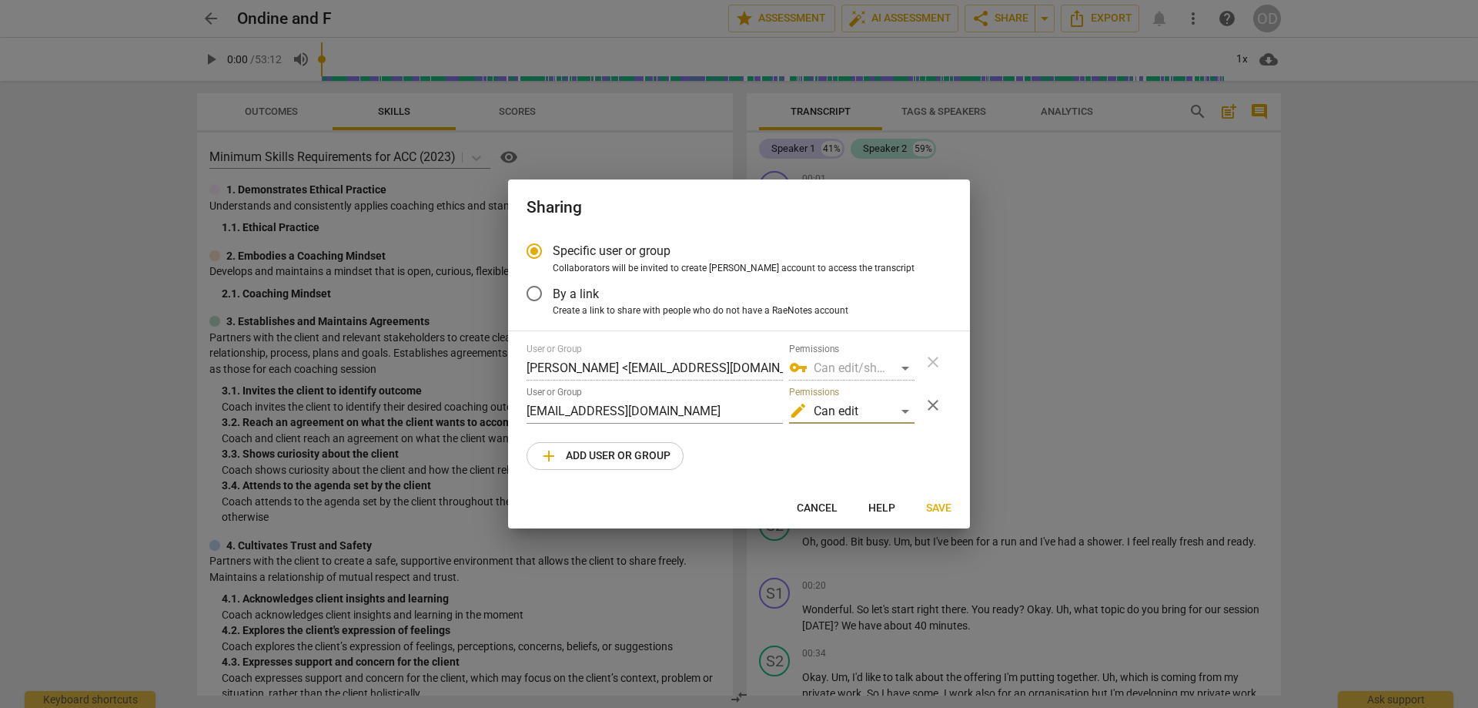
click at [944, 511] on span "Save" at bounding box center [938, 507] width 25 height 15
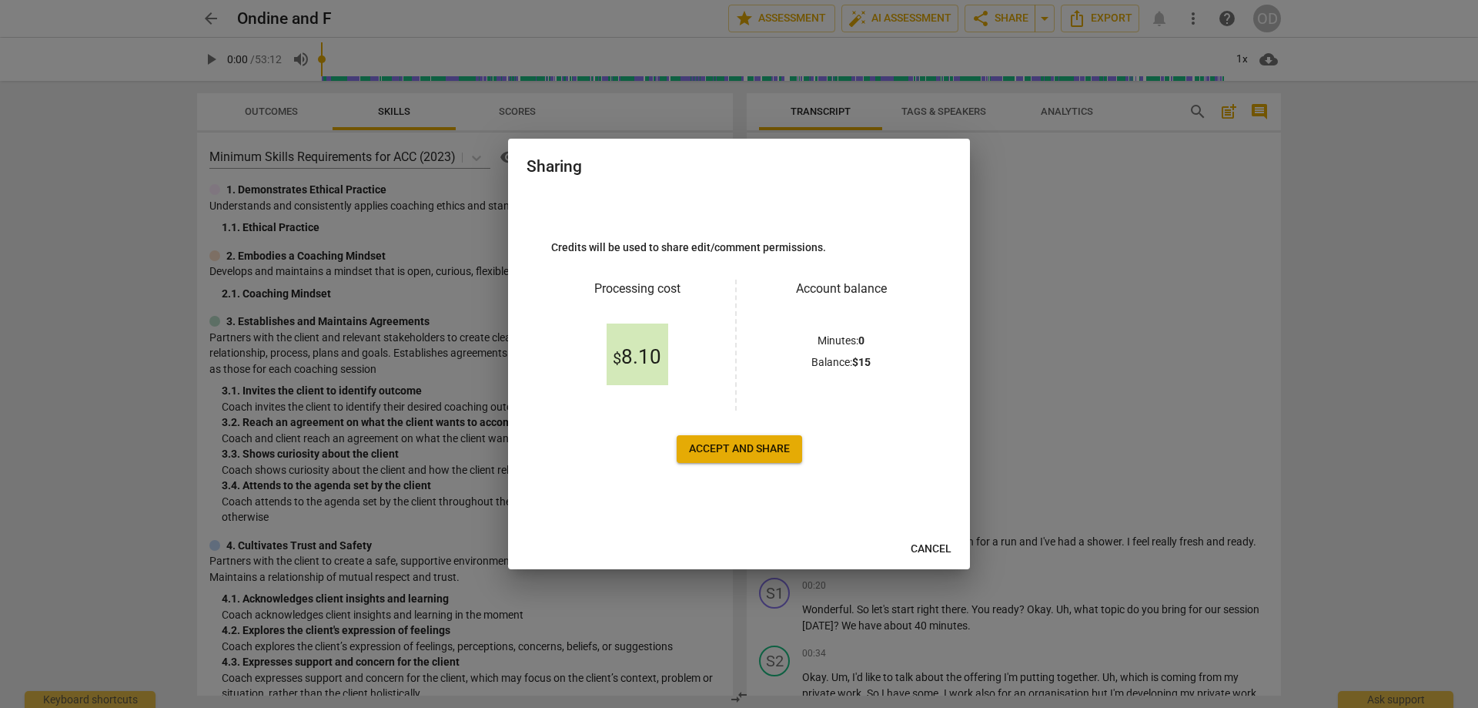
click at [712, 454] on span "Accept and share" at bounding box center [739, 448] width 101 height 15
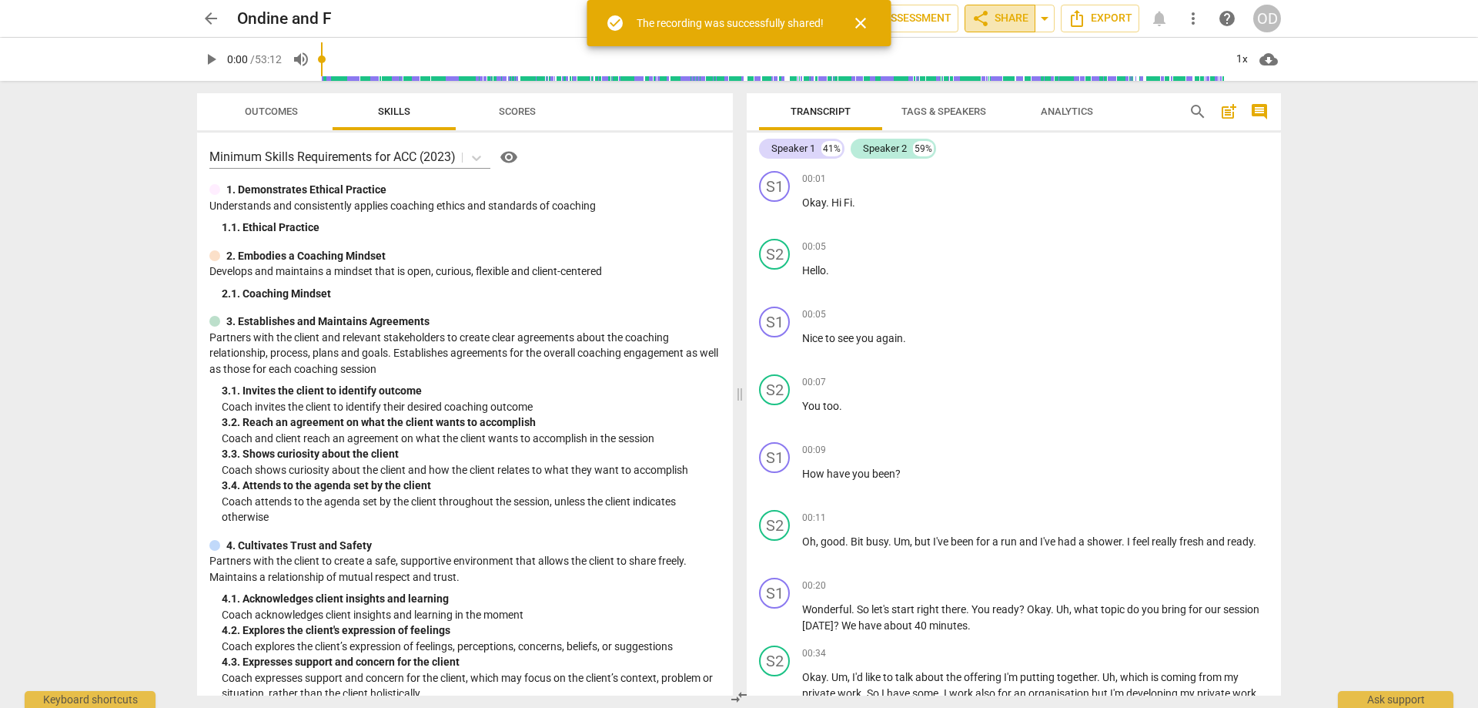
click at [993, 18] on span "share Share" at bounding box center [1000, 18] width 57 height 18
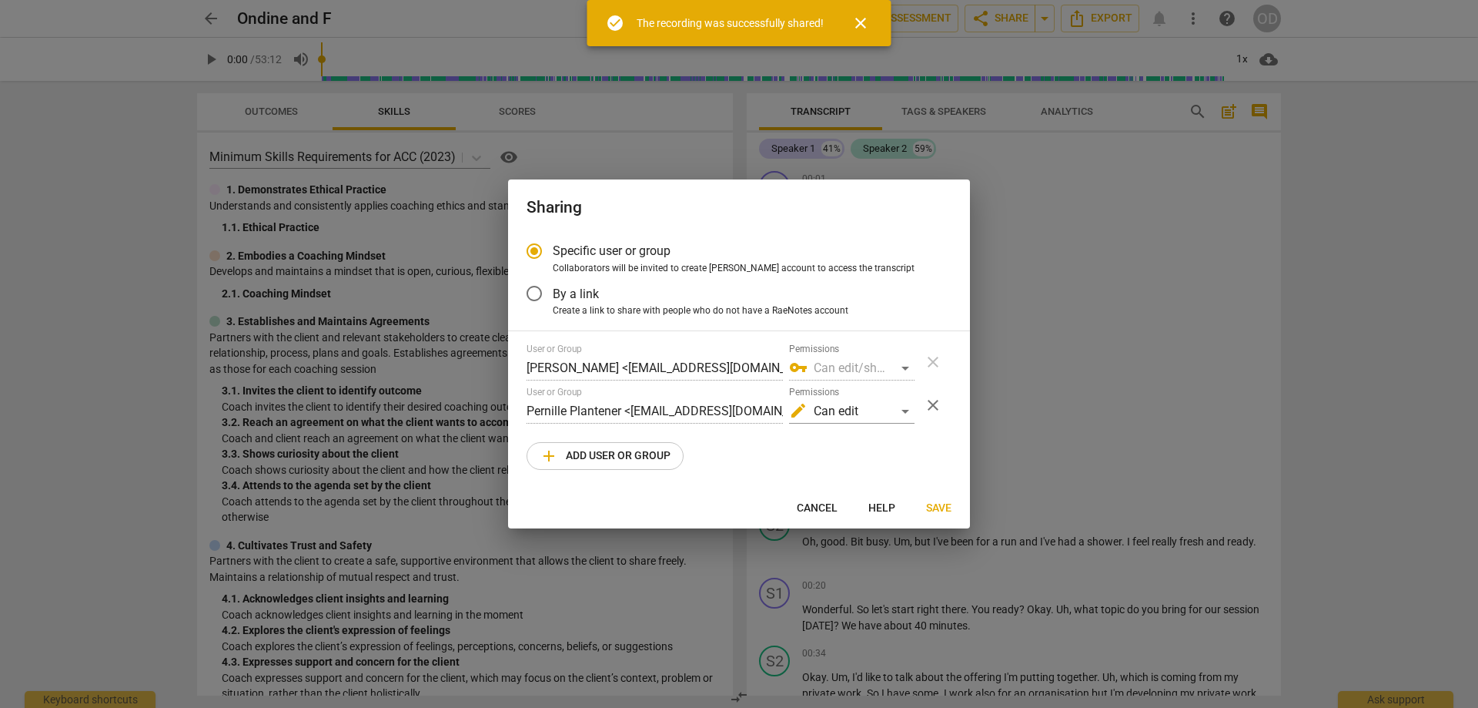
radio input "false"
click at [540, 294] on input "By a link" at bounding box center [534, 293] width 37 height 37
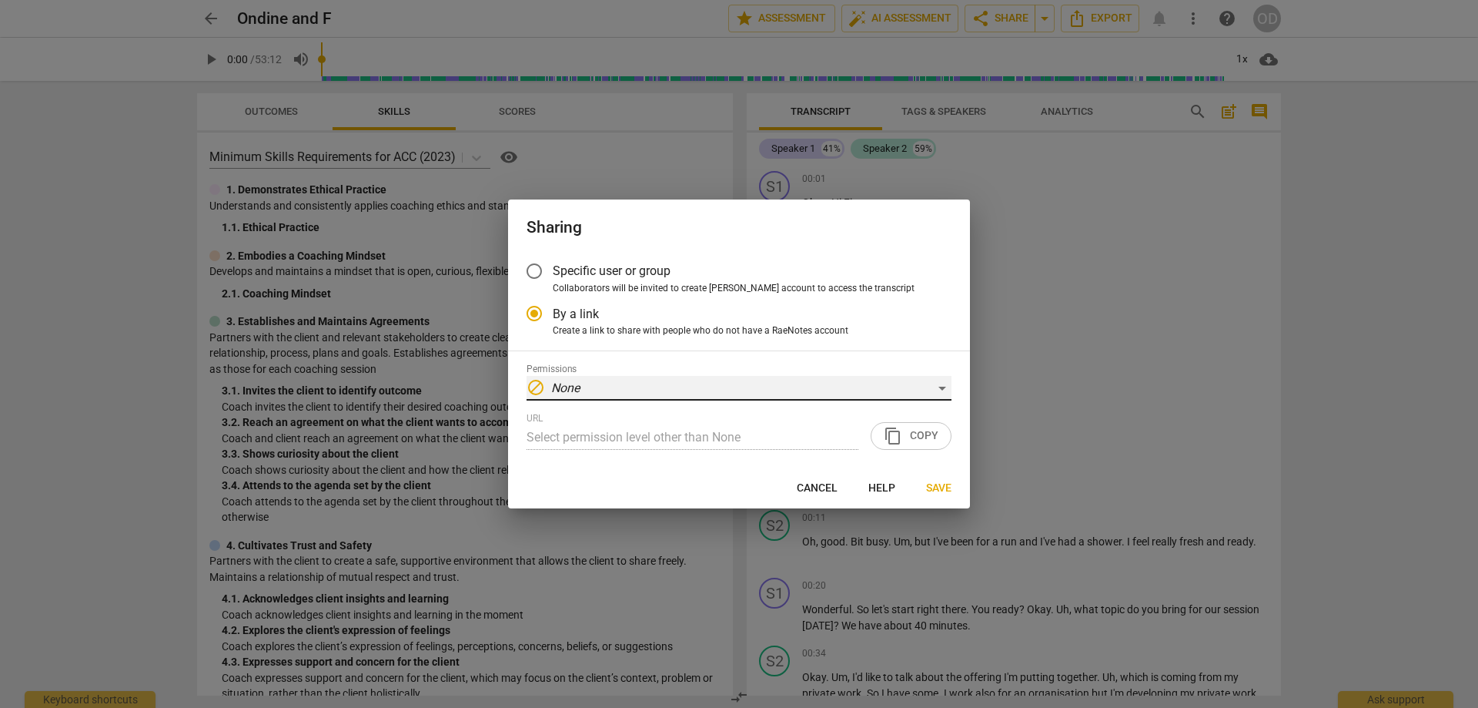
click at [597, 386] on div "block None" at bounding box center [739, 388] width 425 height 25
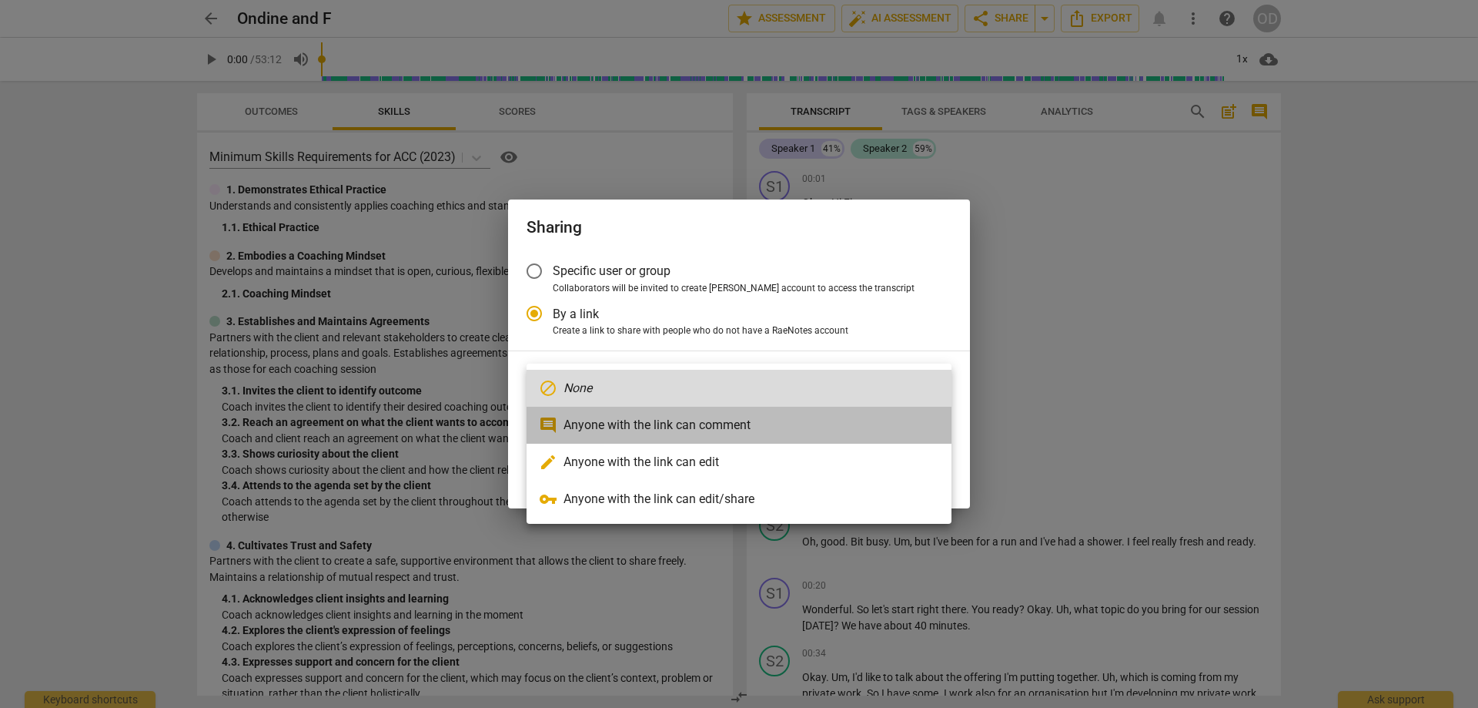
click at [625, 420] on li "comment Anyone with the link can comment" at bounding box center [739, 425] width 425 height 37
radio input "false"
type input "https://app.raenotes.com/meeting/b30f7649e440416ebf53bc72fbb678be?success=15"
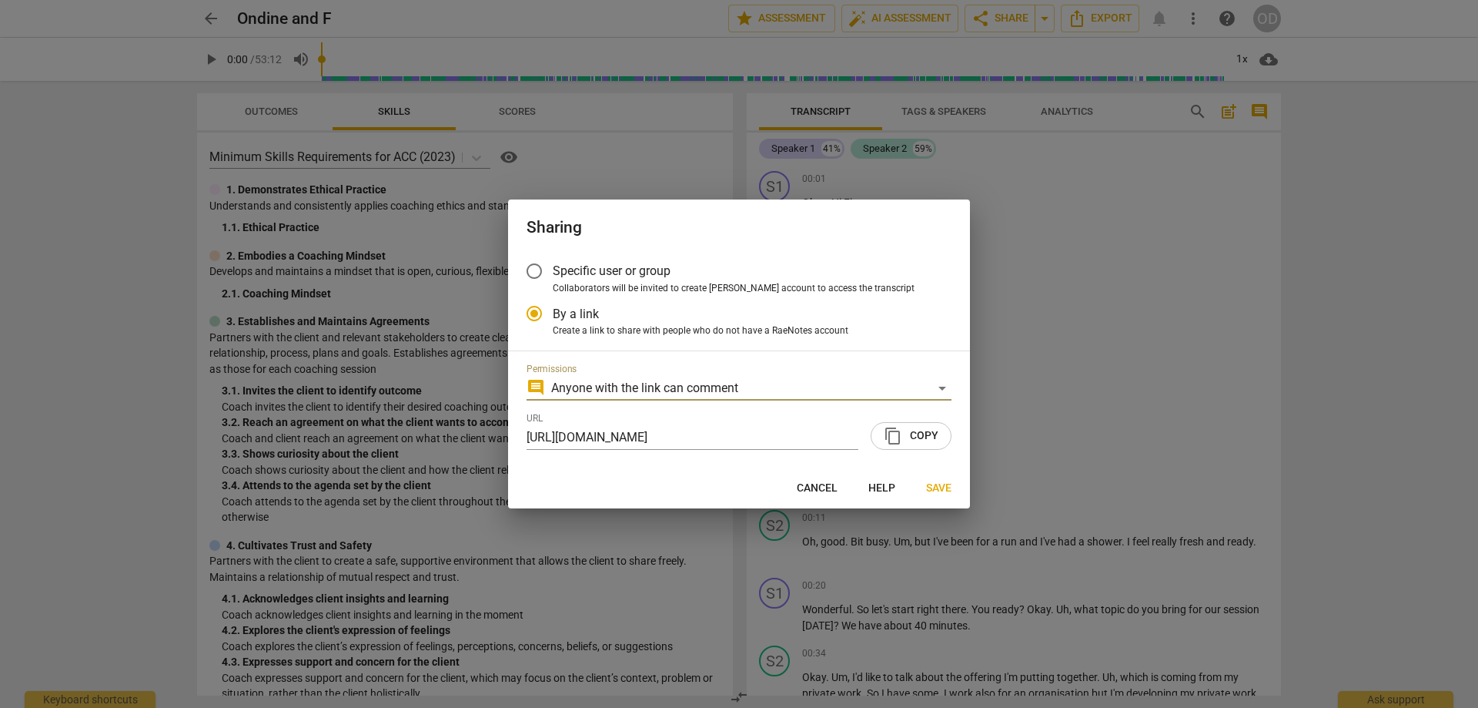
click at [917, 432] on span "content_copy Copy" at bounding box center [911, 436] width 55 height 18
drag, startPoint x: 808, startPoint y: 489, endPoint x: 805, endPoint y: 460, distance: 29.4
click at [808, 487] on span "Cancel" at bounding box center [817, 487] width 41 height 15
radio input "false"
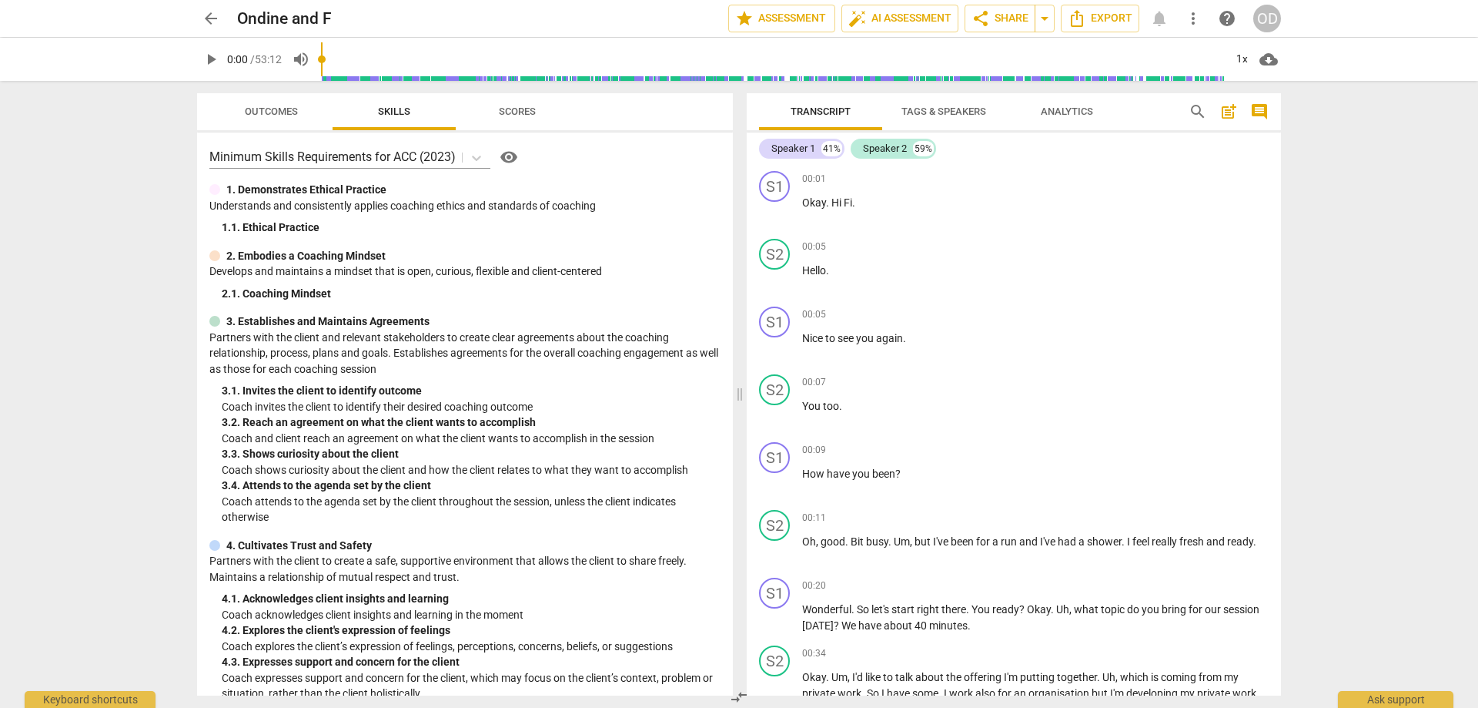
click at [1280, 10] on span "OD" at bounding box center [1267, 19] width 28 height 28
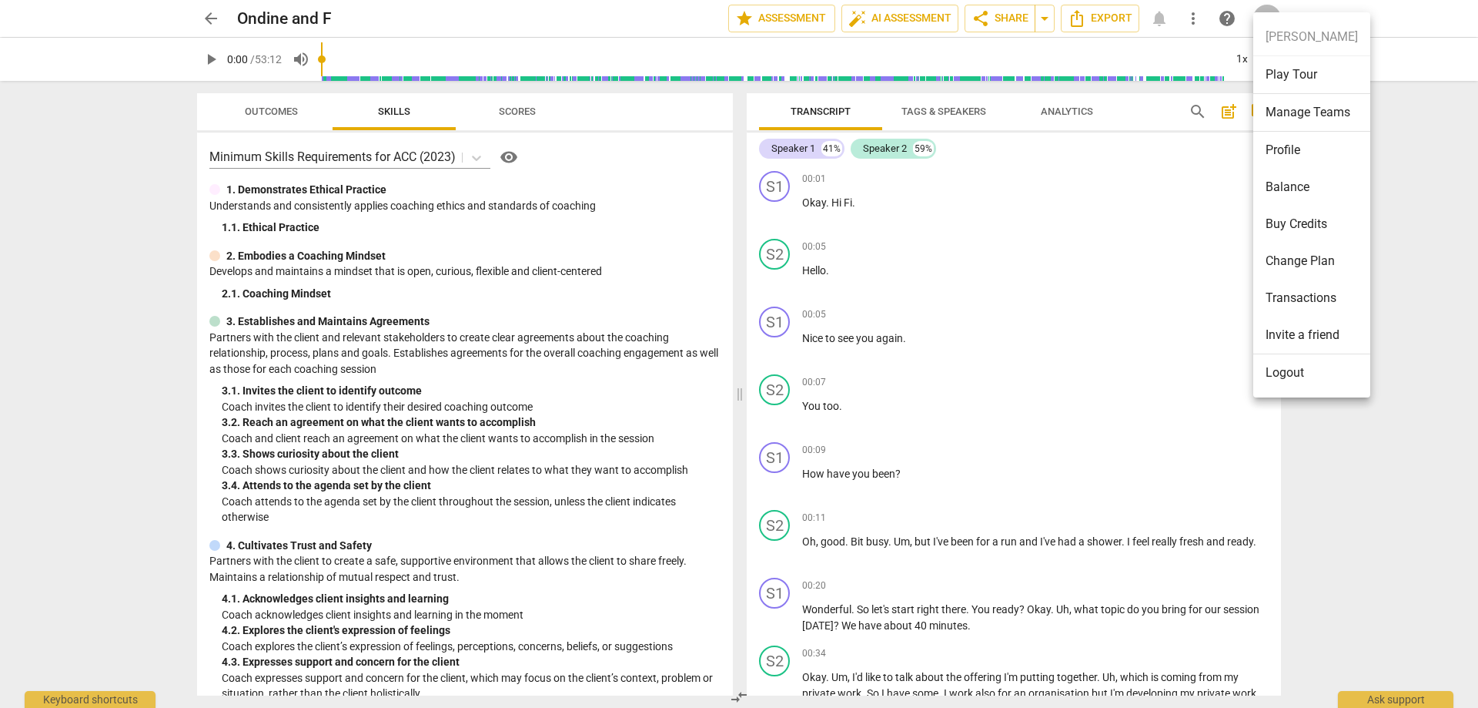
click at [1295, 306] on li "Transactions" at bounding box center [1311, 297] width 117 height 37
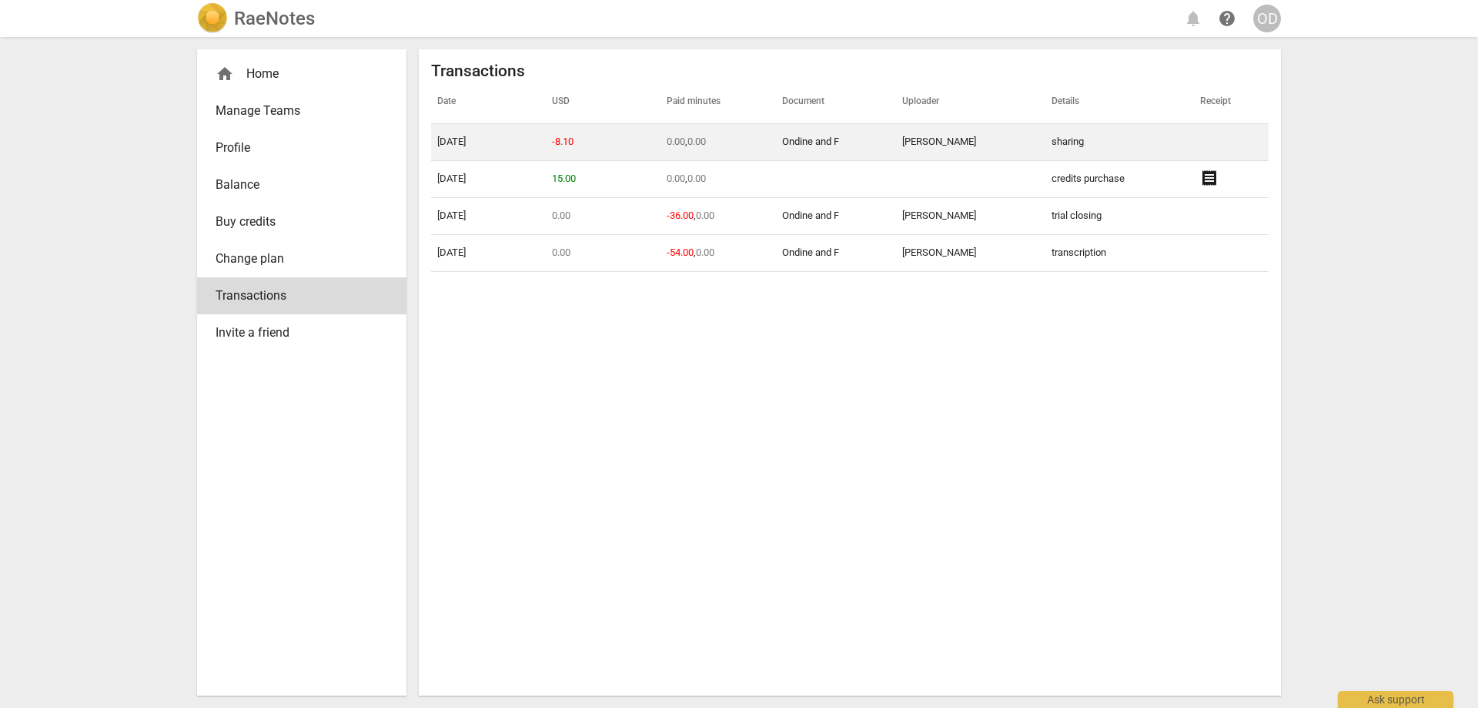
click at [570, 142] on span "-8.10" at bounding box center [563, 142] width 22 height 12
click at [798, 142] on link "Ondine and F" at bounding box center [810, 142] width 57 height 12
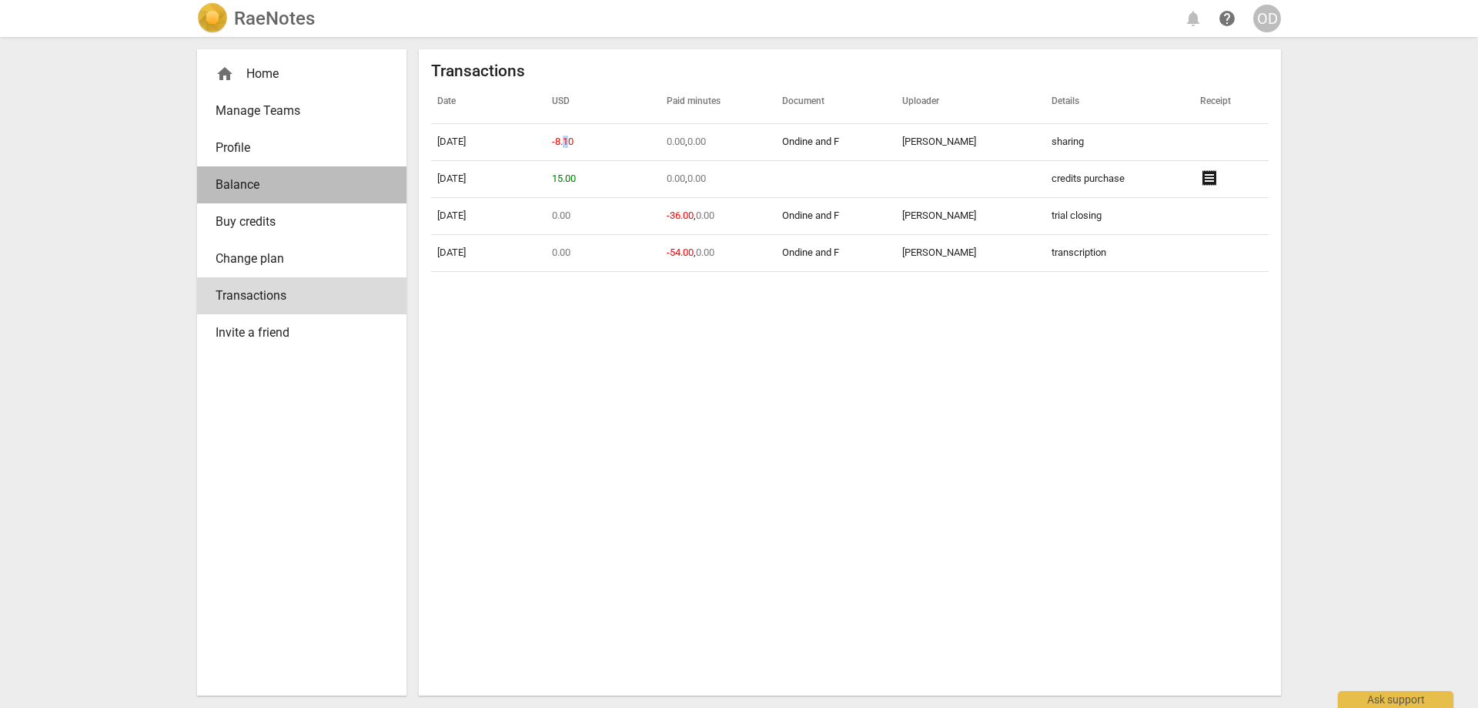
click at [241, 189] on span "Balance" at bounding box center [296, 185] width 160 height 18
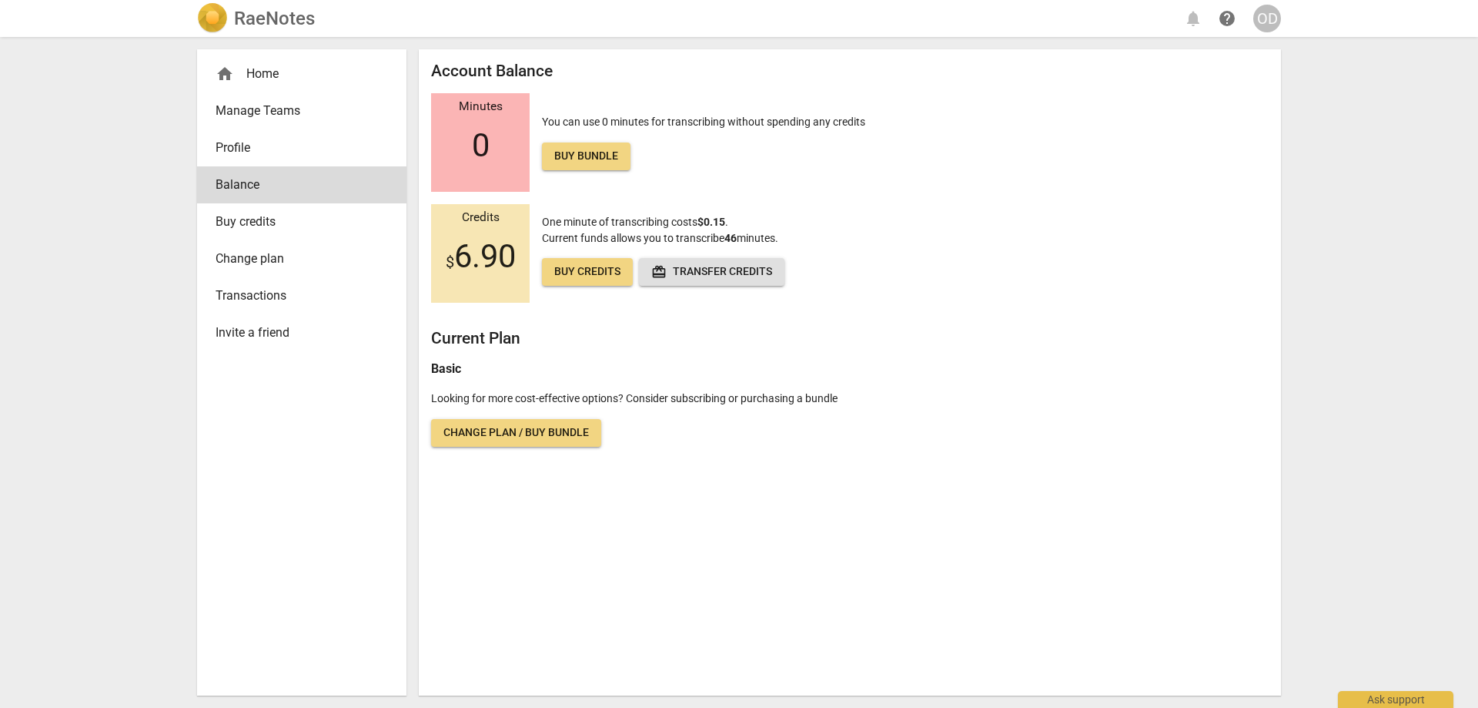
click at [236, 137] on link "Profile" at bounding box center [301, 147] width 209 height 37
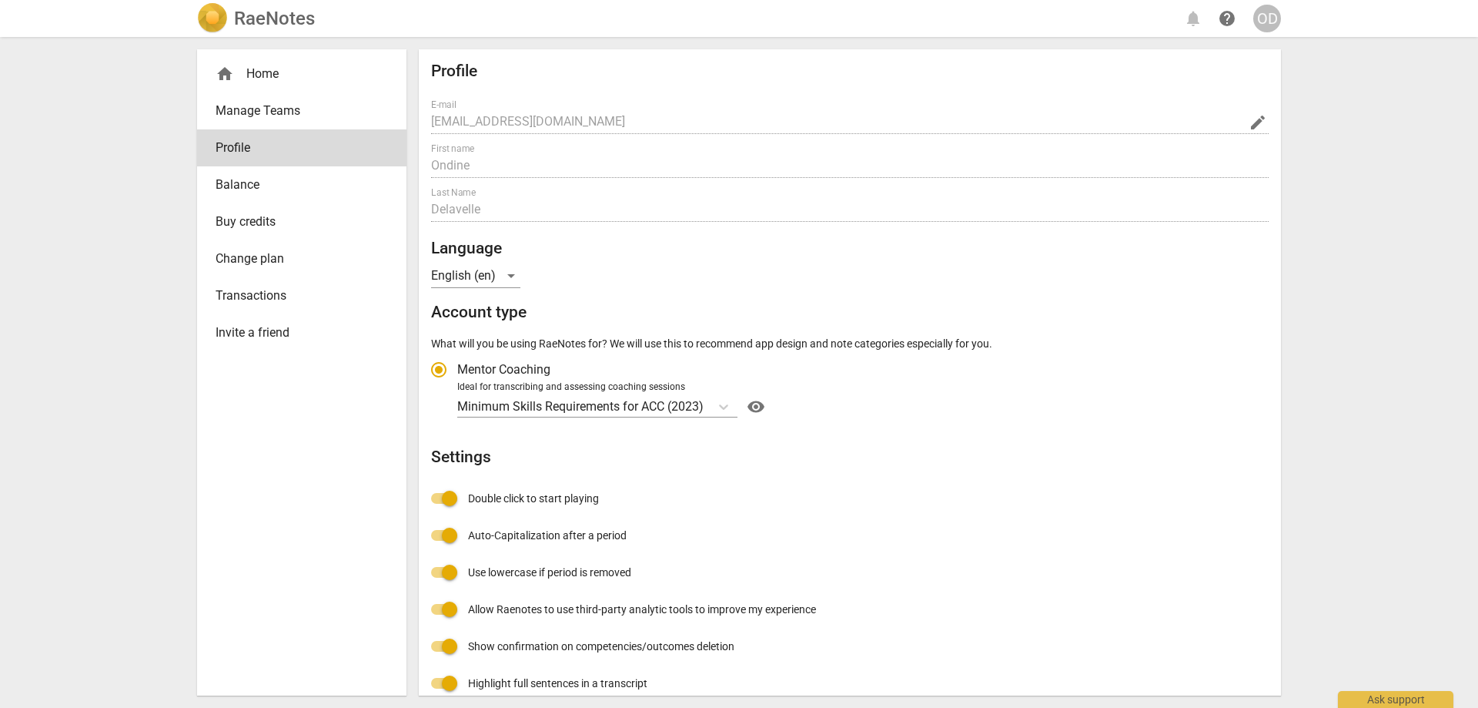
radio input "false"
click at [279, 99] on link "Manage Teams" at bounding box center [301, 110] width 209 height 37
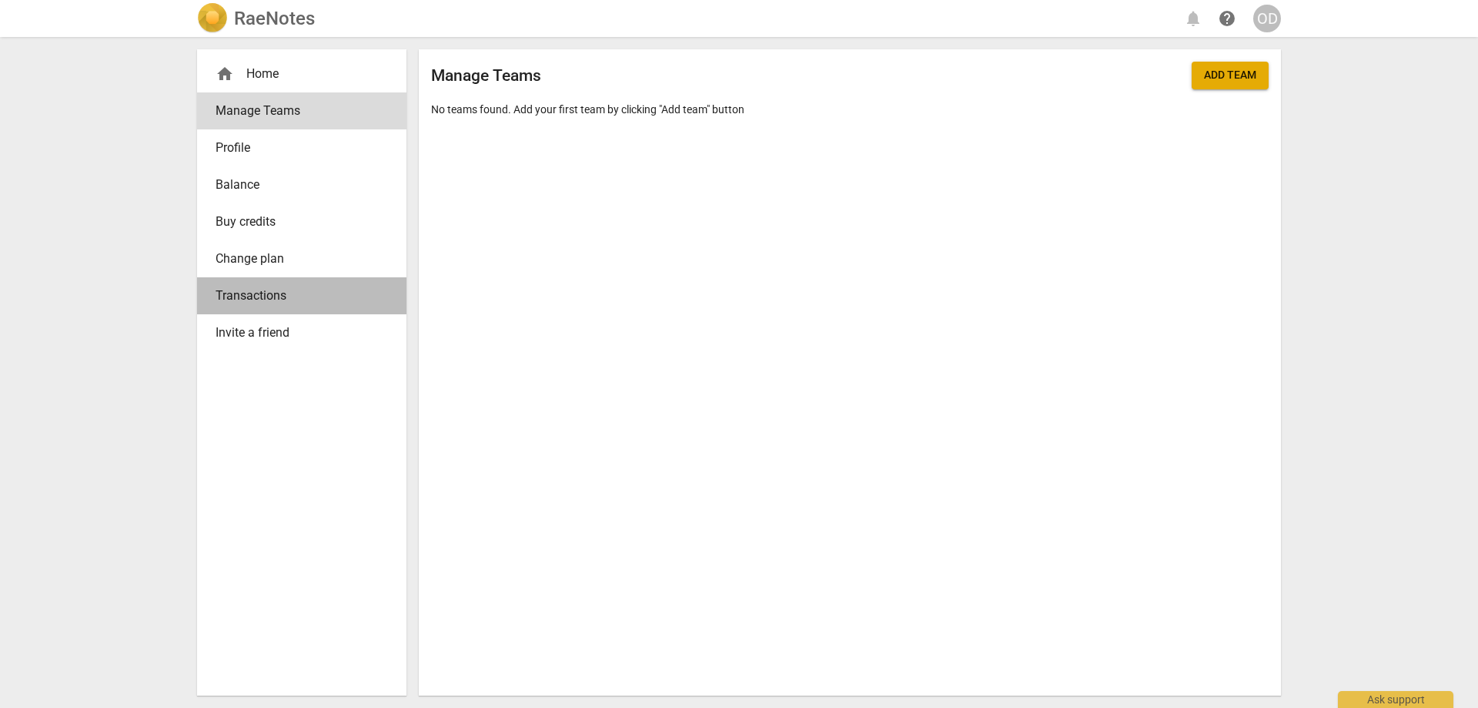
click at [257, 296] on span "Transactions" at bounding box center [296, 295] width 160 height 18
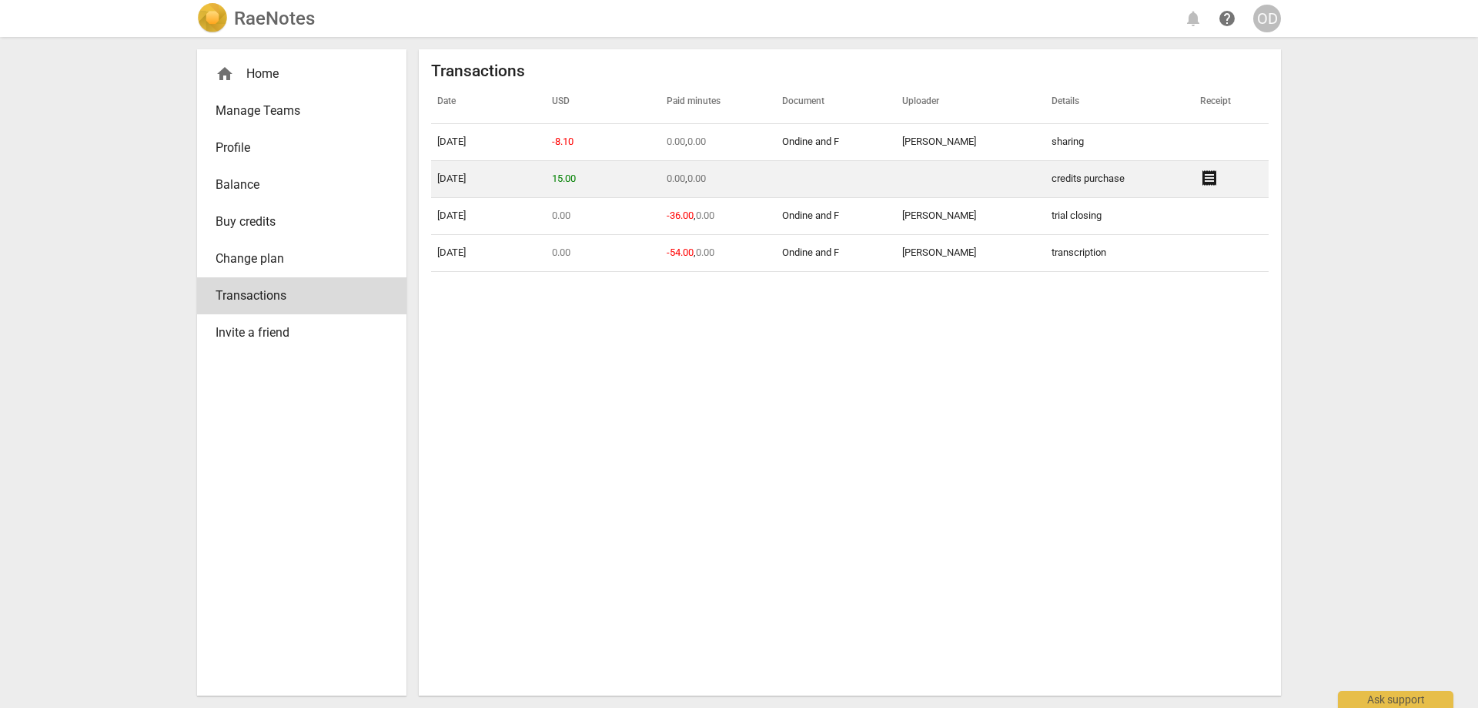
click at [1207, 176] on span "receipt" at bounding box center [1209, 178] width 18 height 18
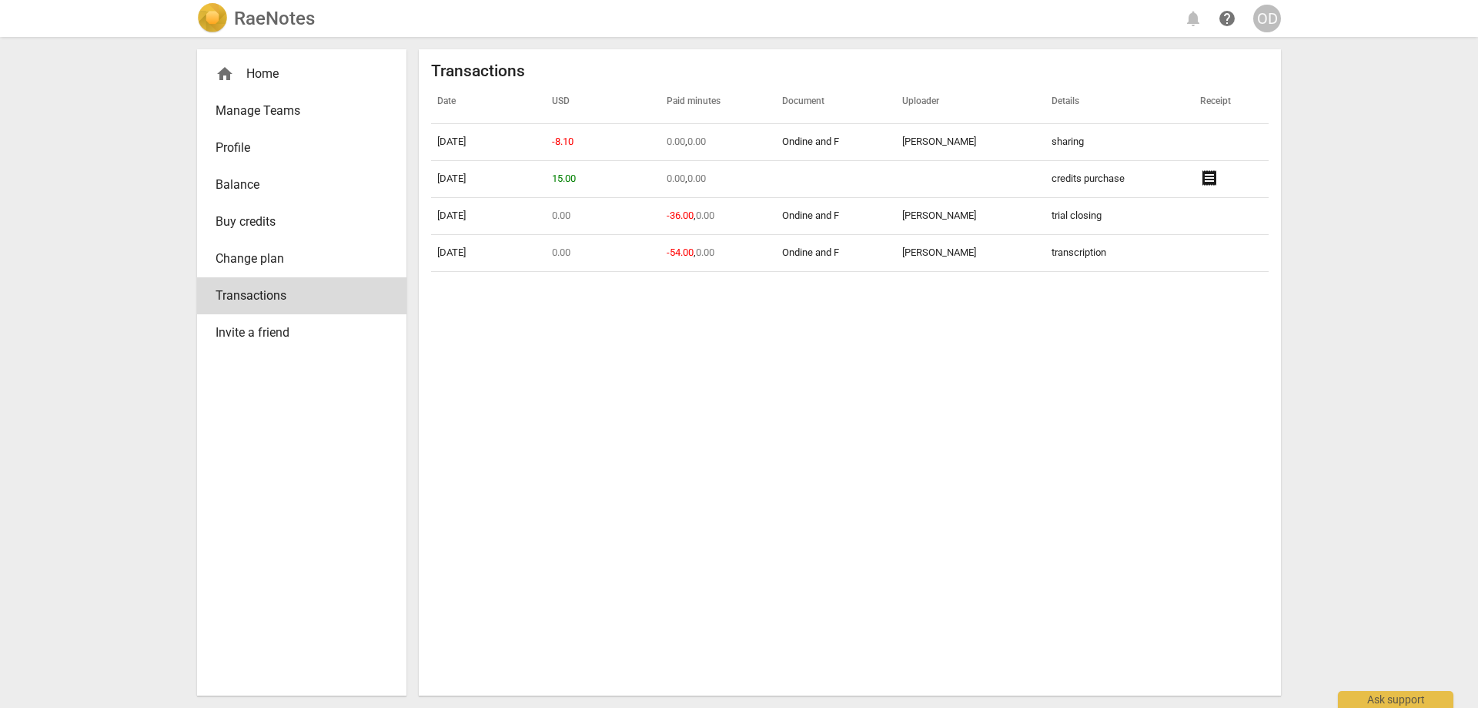
click at [1270, 14] on div "OD" at bounding box center [1267, 19] width 28 height 28
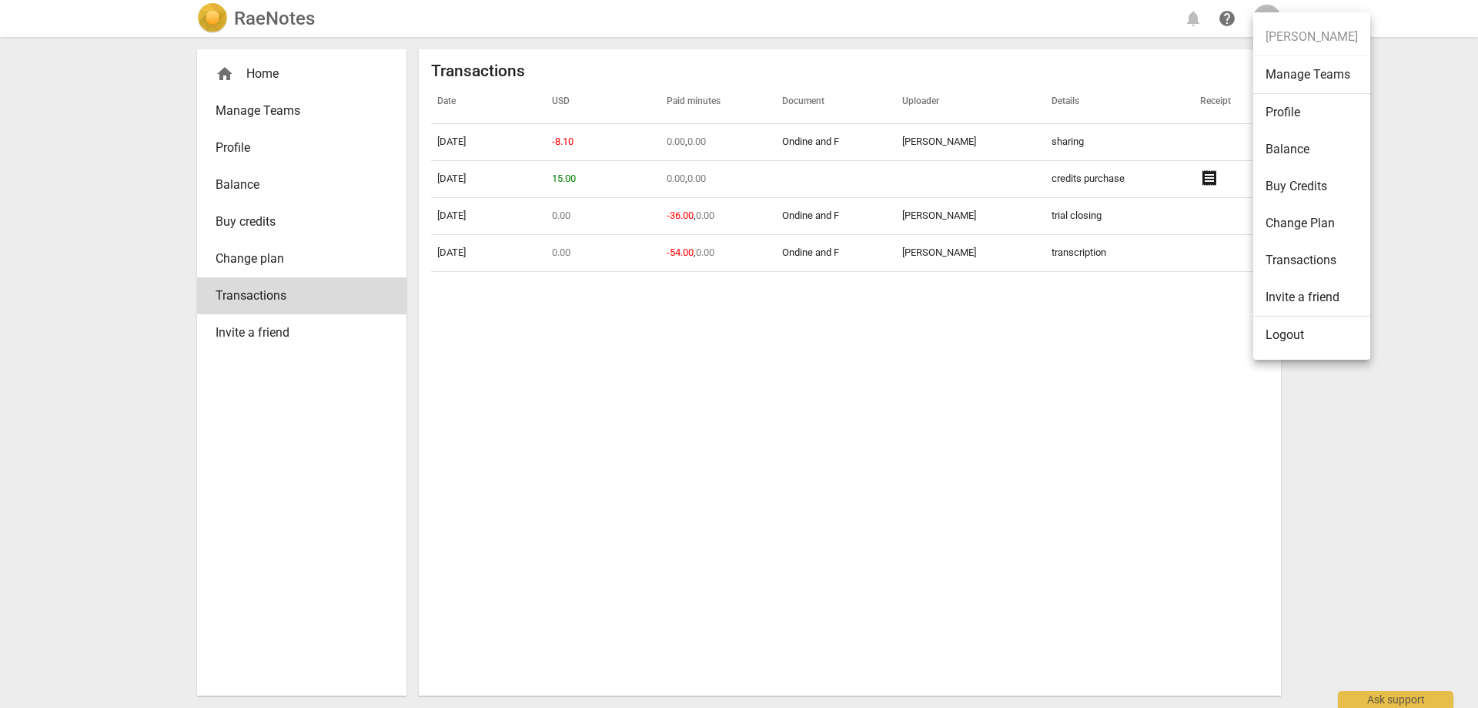
click at [1302, 266] on li "Transactions" at bounding box center [1311, 260] width 117 height 37
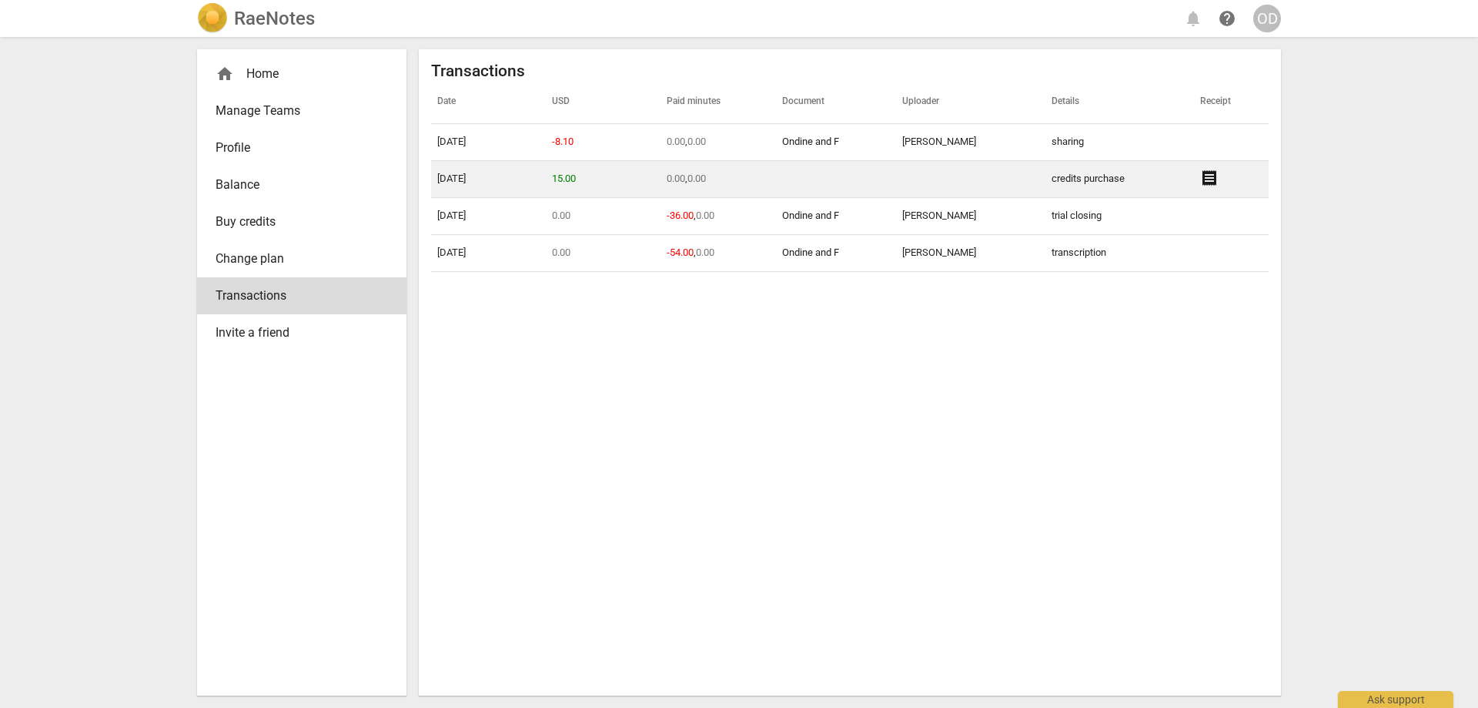
click at [1203, 170] on span "receipt" at bounding box center [1209, 178] width 18 height 18
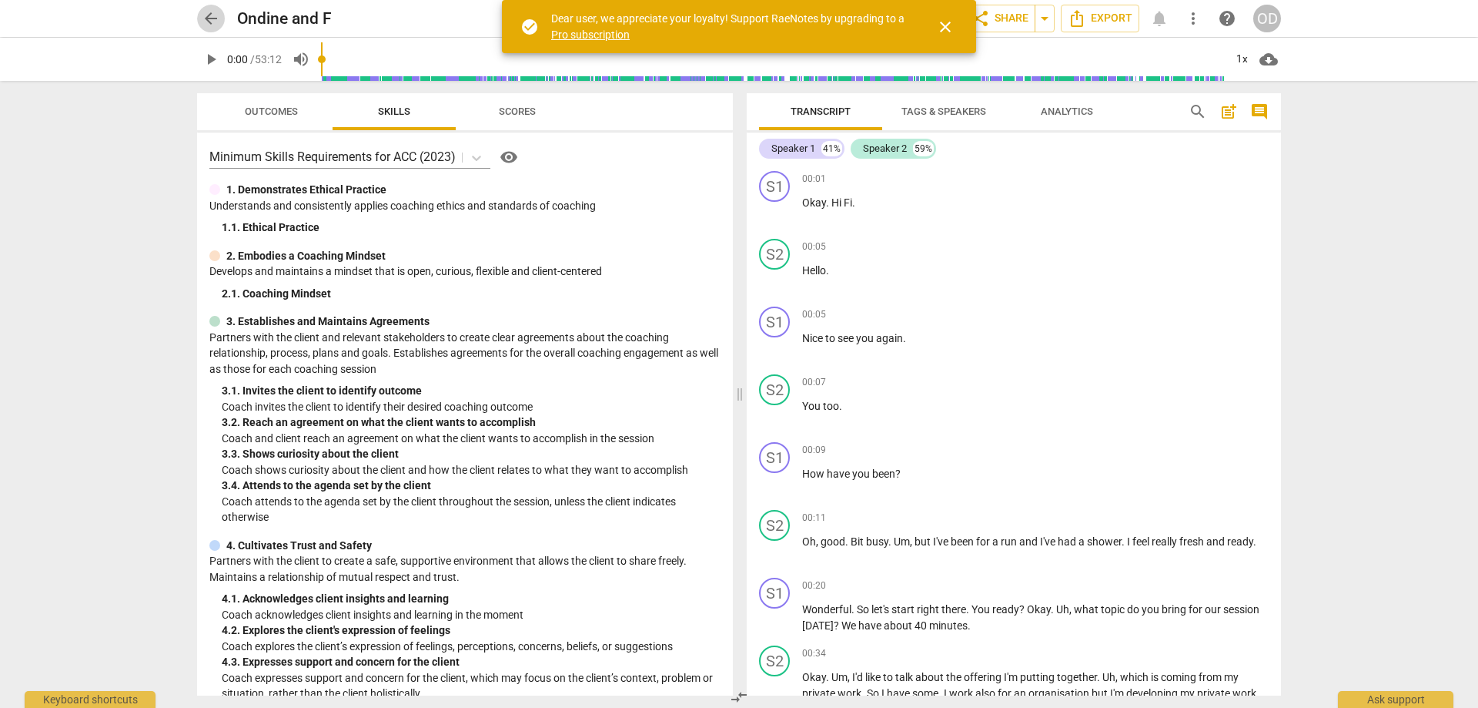
click at [218, 18] on span "arrow_back" at bounding box center [211, 18] width 18 height 18
